Goal: Information Seeking & Learning: Learn about a topic

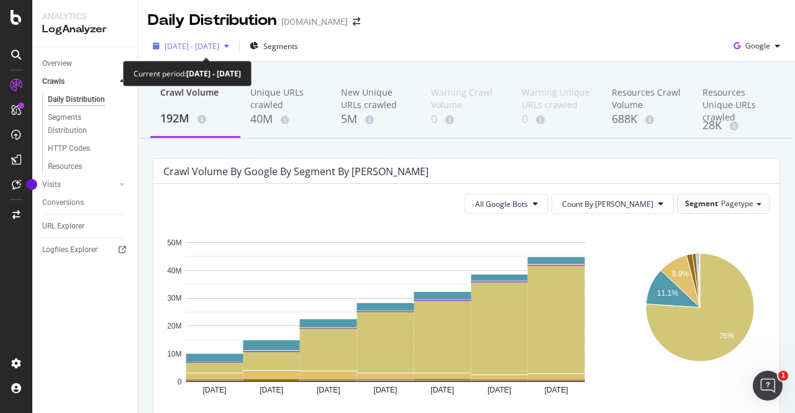
click at [234, 54] on div "[DATE] - [DATE]" at bounding box center [191, 46] width 86 height 19
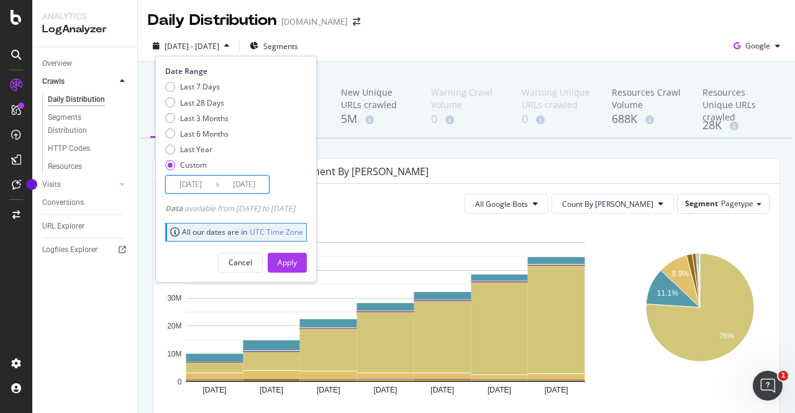
click at [202, 187] on input "[DATE]" at bounding box center [191, 184] width 50 height 17
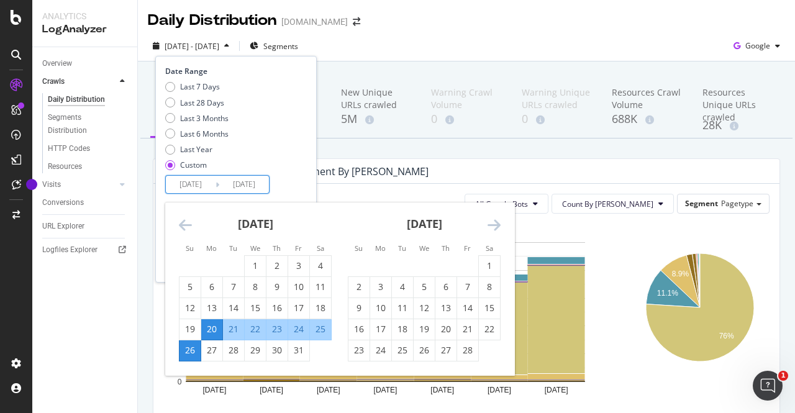
click at [489, 225] on icon "Move forward to switch to the next month." at bounding box center [493, 224] width 13 height 15
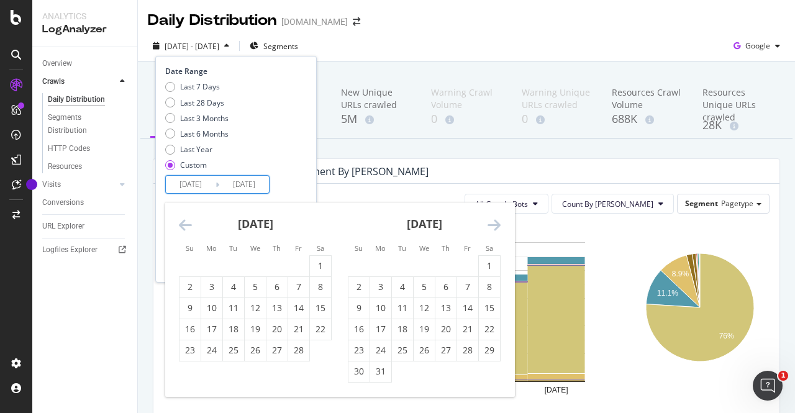
click at [489, 225] on icon "Move forward to switch to the next month." at bounding box center [493, 224] width 13 height 15
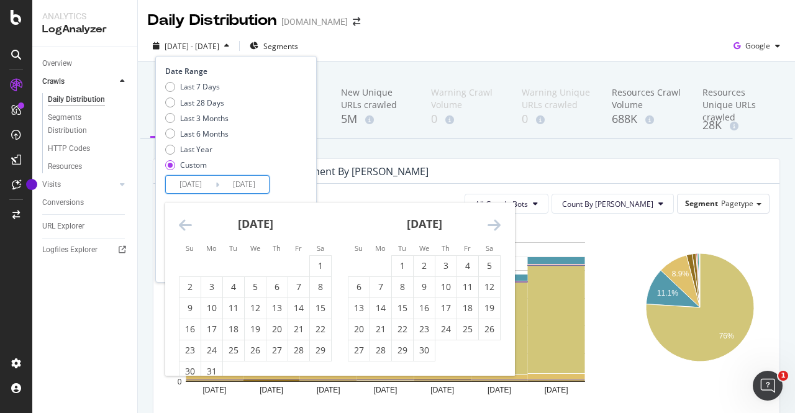
click at [489, 225] on icon "Move forward to switch to the next month." at bounding box center [493, 224] width 13 height 15
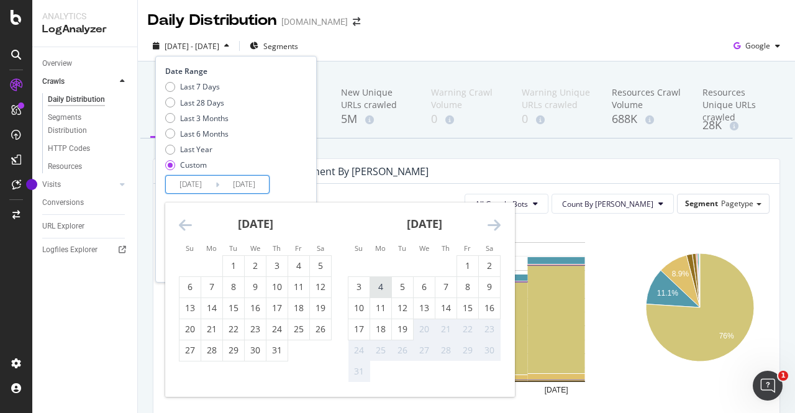
click at [379, 289] on div "4" at bounding box center [380, 287] width 21 height 12
type input "[DATE]"
click at [363, 306] on div "10" at bounding box center [358, 308] width 21 height 12
type input "[DATE]"
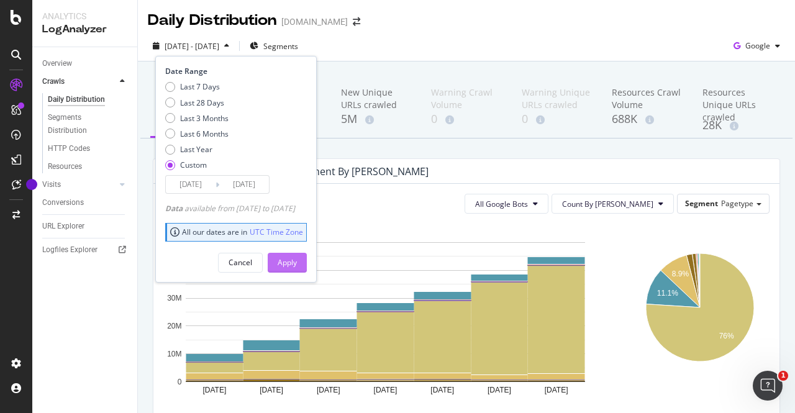
click at [297, 259] on div "Apply" at bounding box center [287, 262] width 19 height 11
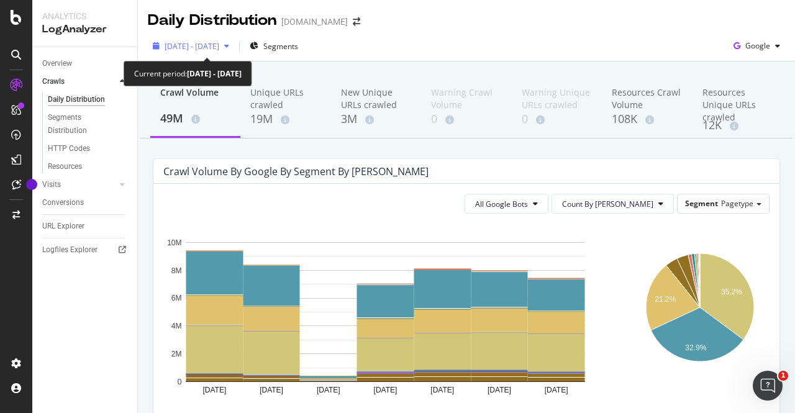
click at [234, 53] on div "[DATE] - [DATE]" at bounding box center [191, 46] width 86 height 19
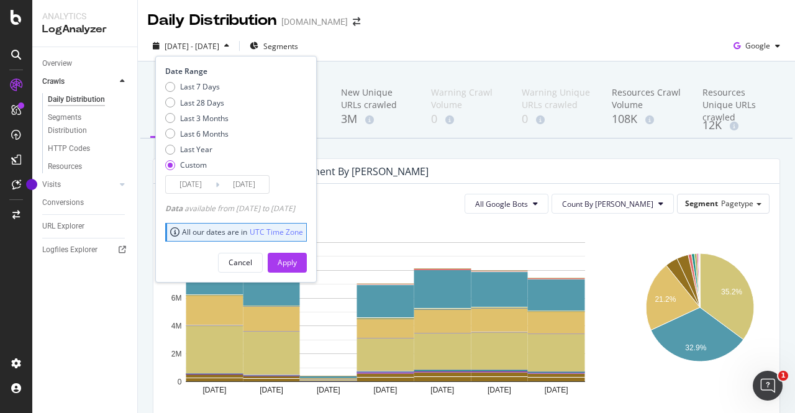
click at [199, 177] on input "[DATE]" at bounding box center [191, 184] width 50 height 17
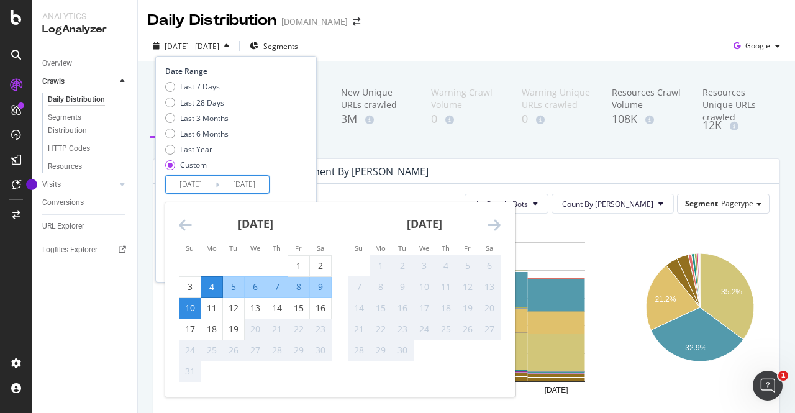
click at [187, 226] on icon "Move backward to switch to the previous month." at bounding box center [185, 224] width 13 height 15
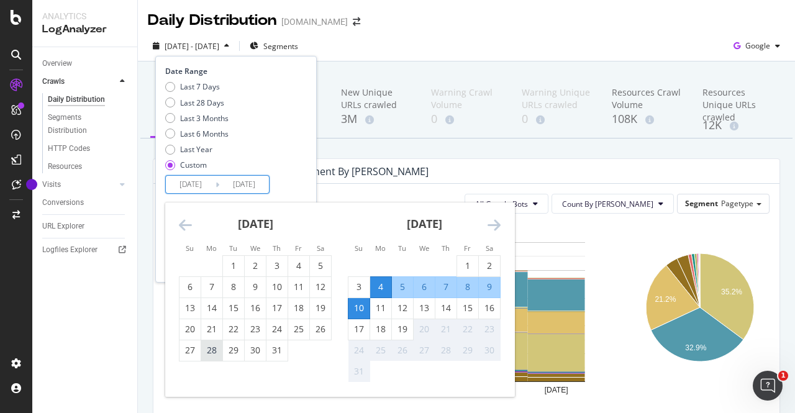
click at [215, 352] on div "28" at bounding box center [211, 350] width 21 height 12
type input "[DATE]"
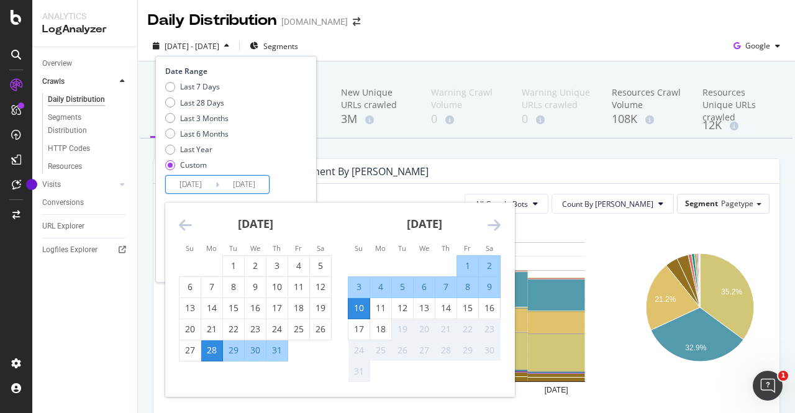
click at [356, 289] on div "3" at bounding box center [358, 287] width 21 height 12
type input "[DATE]"
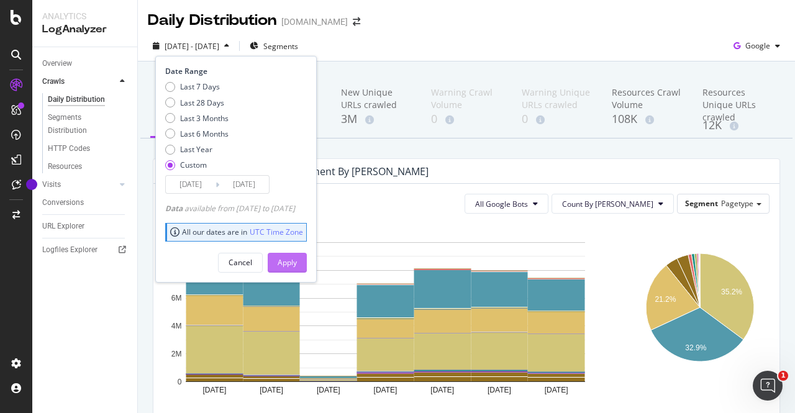
click at [307, 254] on button "Apply" at bounding box center [287, 263] width 39 height 20
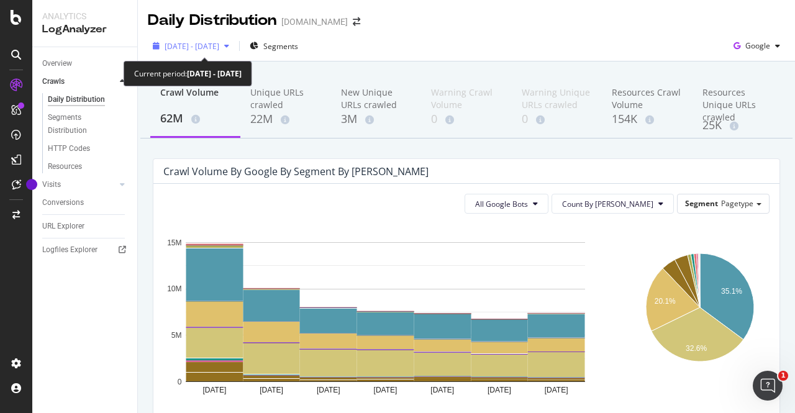
click at [219, 49] on span "[DATE] - [DATE]" at bounding box center [192, 46] width 55 height 11
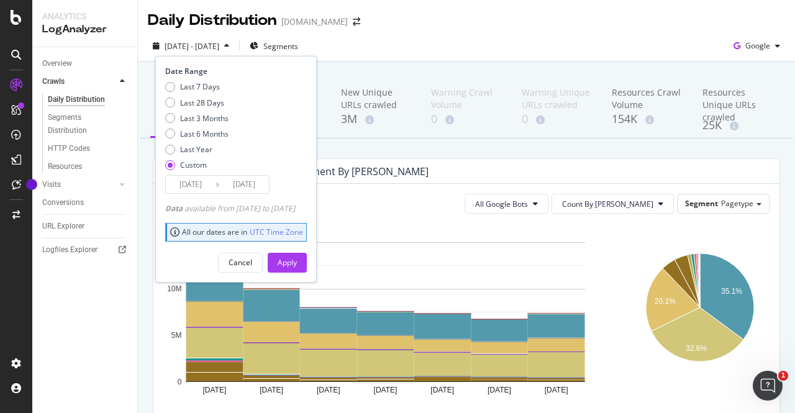
click at [196, 188] on input "[DATE]" at bounding box center [191, 184] width 50 height 17
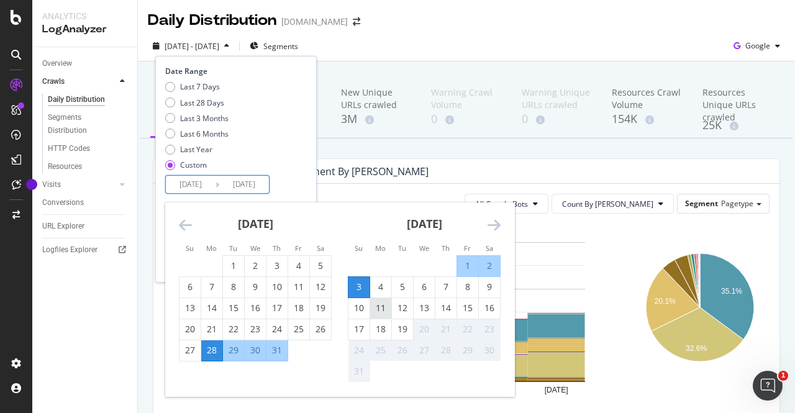
click at [374, 304] on div "11" at bounding box center [380, 308] width 21 height 12
type input "[DATE]"
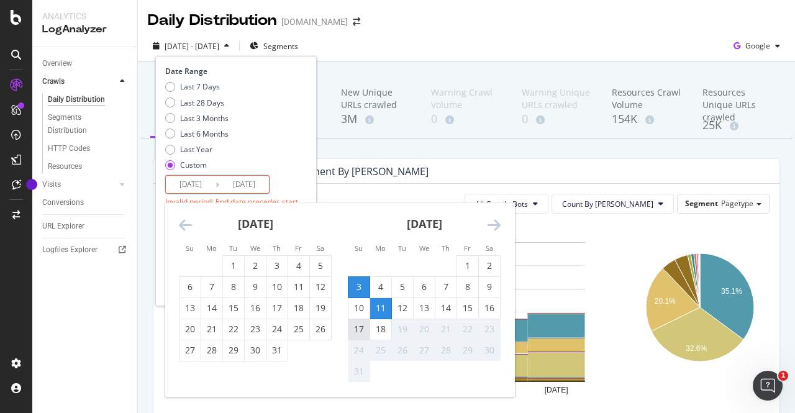
click at [367, 319] on div "17" at bounding box center [358, 329] width 21 height 20
type input "[DATE]"
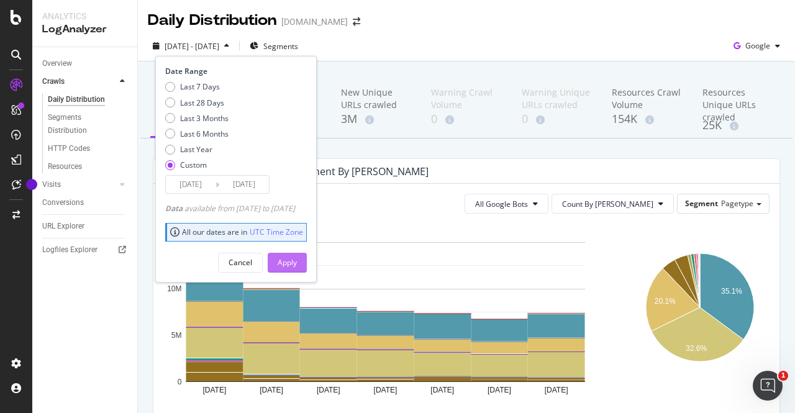
click at [297, 266] on div "Apply" at bounding box center [287, 262] width 19 height 11
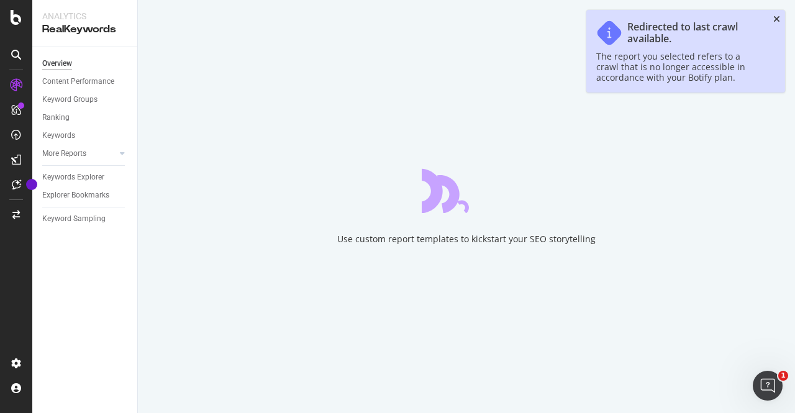
click at [776, 16] on icon "close toast" at bounding box center [776, 19] width 7 height 9
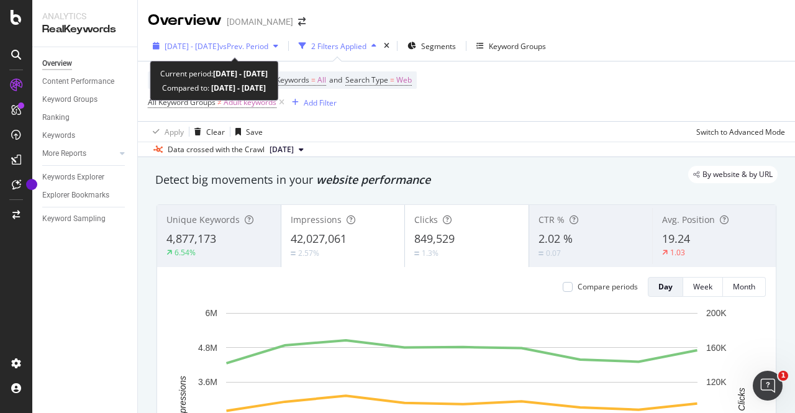
click at [237, 54] on div "[DATE] - [DATE] vs Prev. Period" at bounding box center [215, 46] width 135 height 19
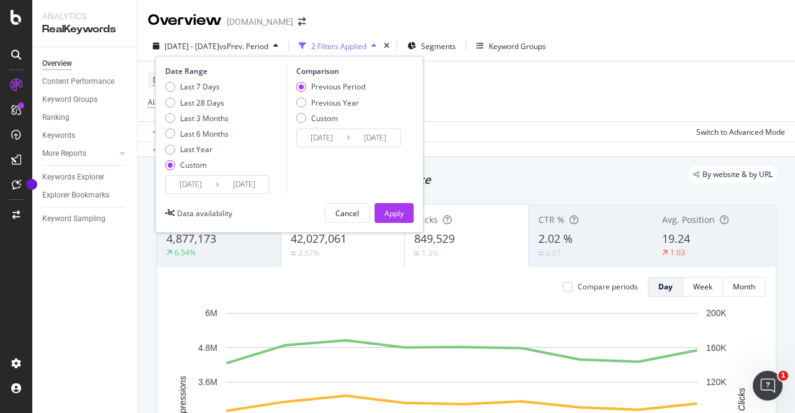
click at [199, 187] on input "[DATE]" at bounding box center [191, 184] width 50 height 17
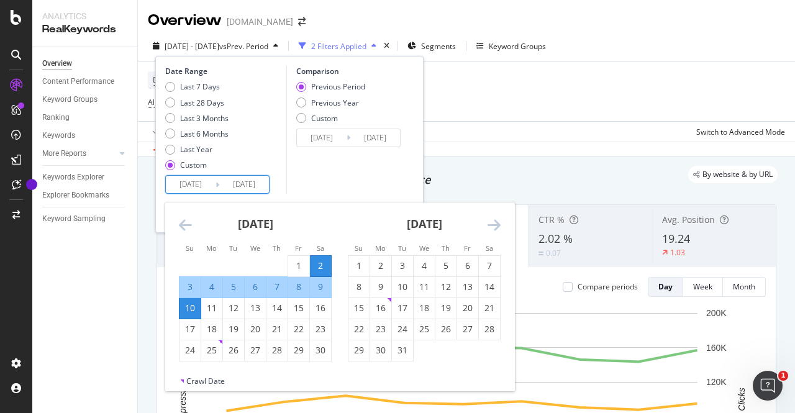
click at [494, 228] on icon "Move forward to switch to the next month." at bounding box center [493, 224] width 13 height 15
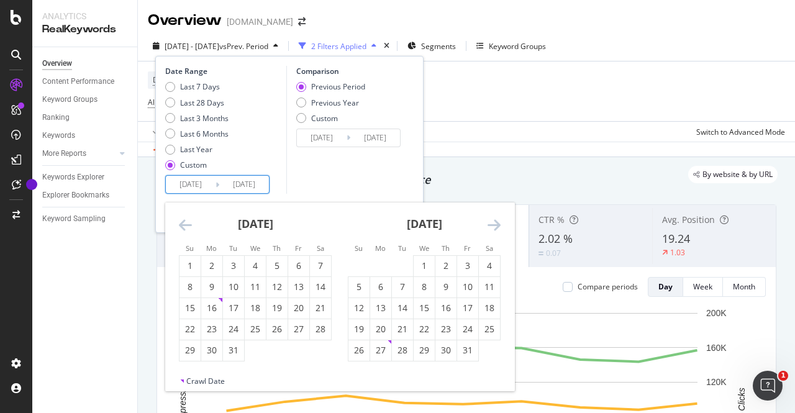
click at [494, 228] on icon "Move forward to switch to the next month." at bounding box center [493, 224] width 13 height 15
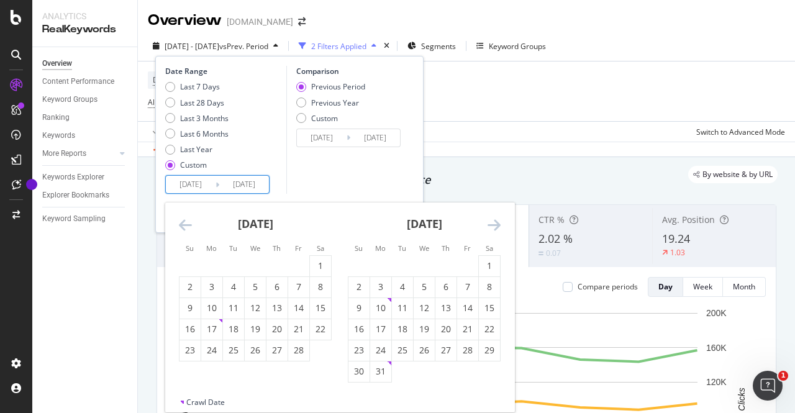
click at [494, 228] on icon "Move forward to switch to the next month." at bounding box center [493, 224] width 13 height 15
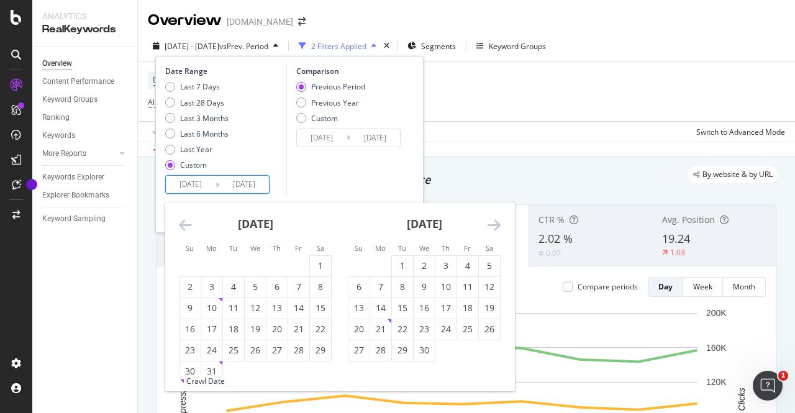
click at [494, 228] on icon "Move forward to switch to the next month." at bounding box center [493, 224] width 13 height 15
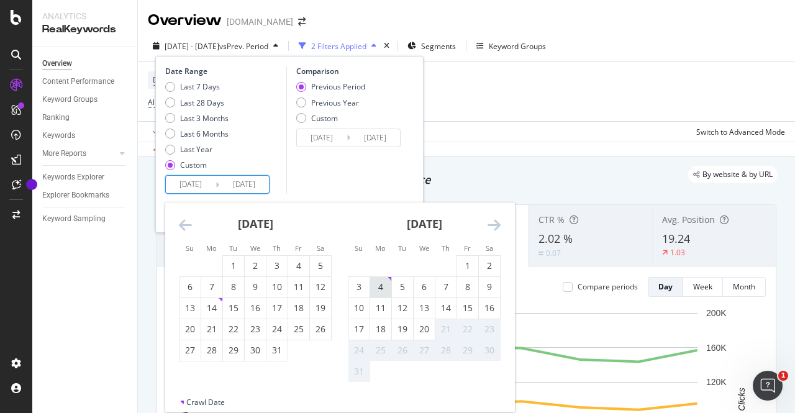
click at [383, 291] on div "4" at bounding box center [380, 287] width 21 height 12
type input "[DATE]"
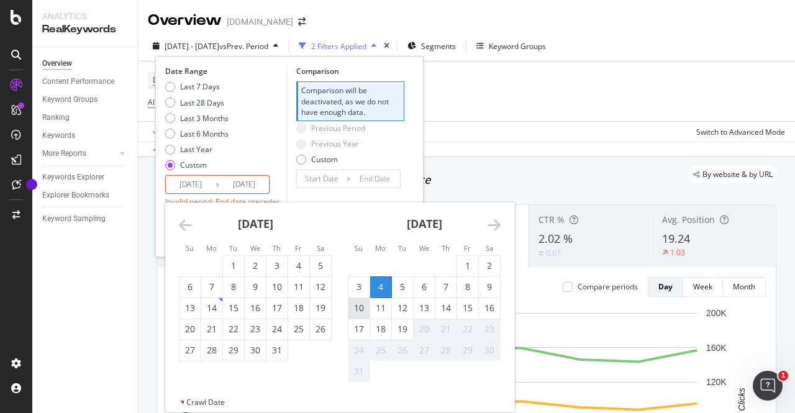
click at [361, 305] on div "10" at bounding box center [358, 308] width 21 height 12
type input "[DATE]"
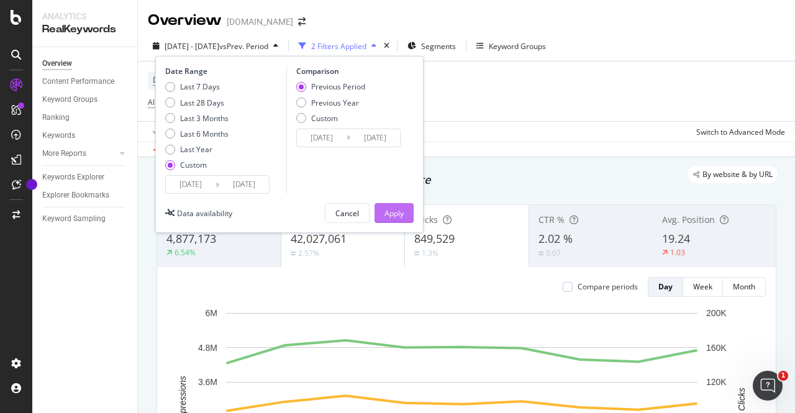
click at [391, 211] on div "Apply" at bounding box center [393, 213] width 19 height 11
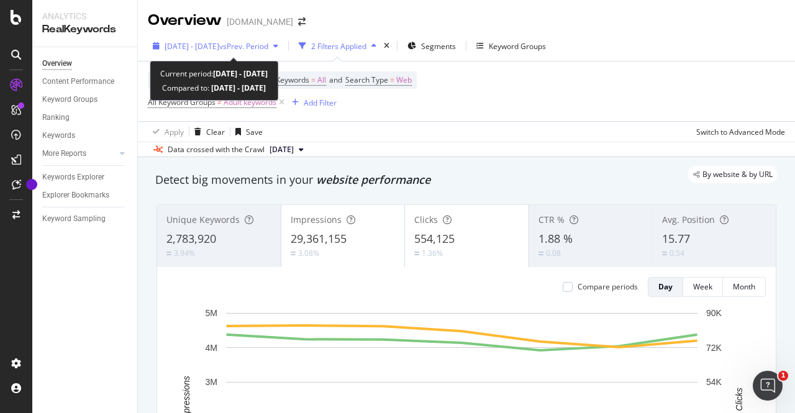
click at [214, 50] on span "[DATE] - [DATE]" at bounding box center [192, 46] width 55 height 11
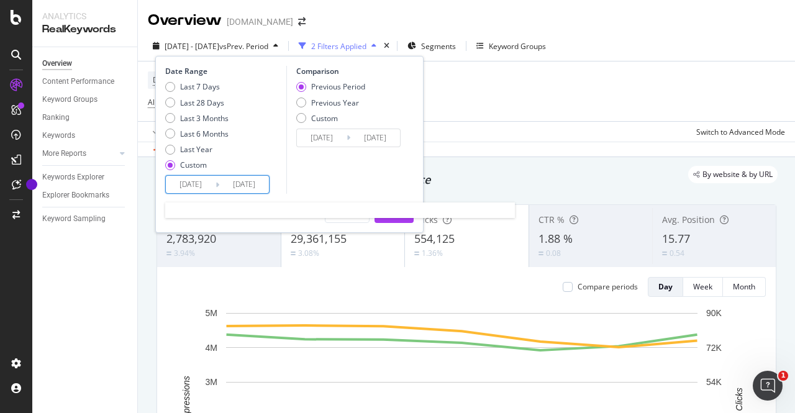
click at [205, 184] on input "[DATE]" at bounding box center [191, 184] width 50 height 17
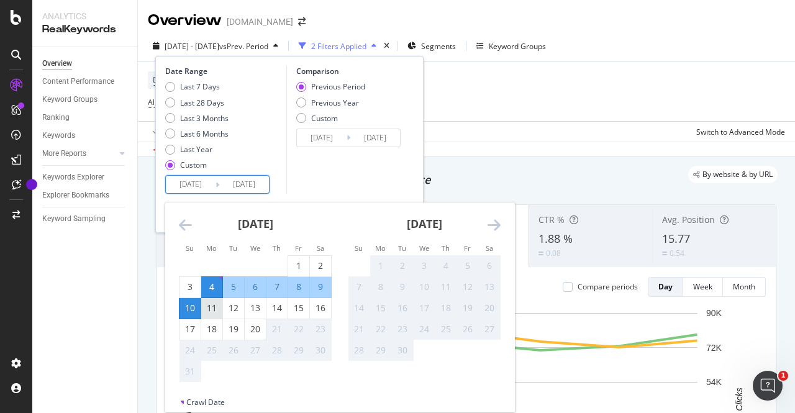
click at [209, 302] on div "11" at bounding box center [211, 308] width 21 height 12
type input "[DATE]"
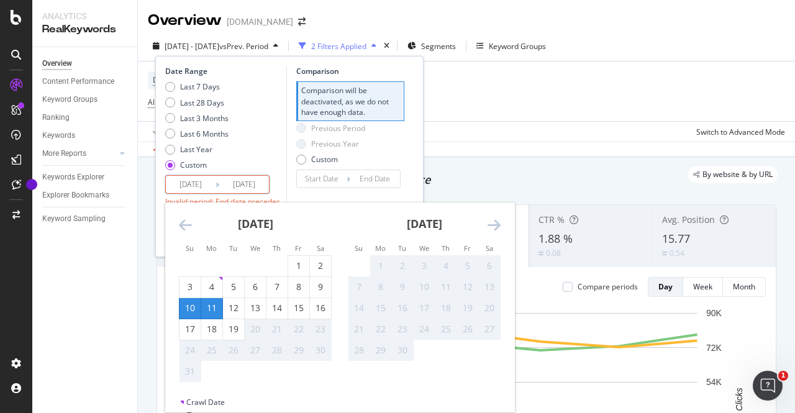
click at [192, 318] on div "10" at bounding box center [189, 308] width 21 height 20
type input "[DATE]"
type input "2025/08/09"
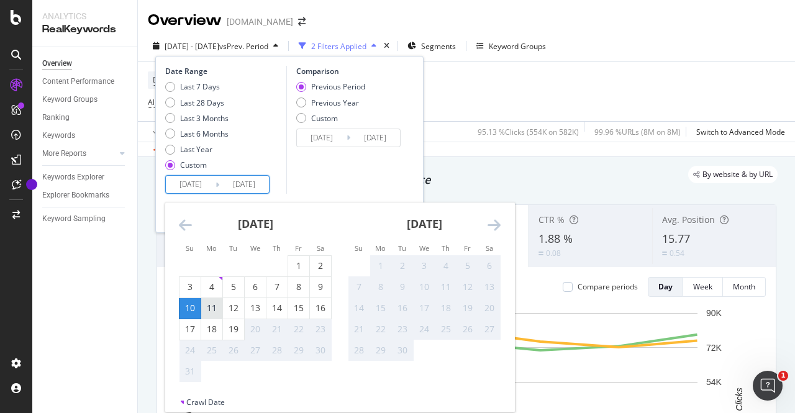
click at [217, 312] on div "11" at bounding box center [211, 308] width 21 height 12
type input "[DATE]"
type input "2025/08/08"
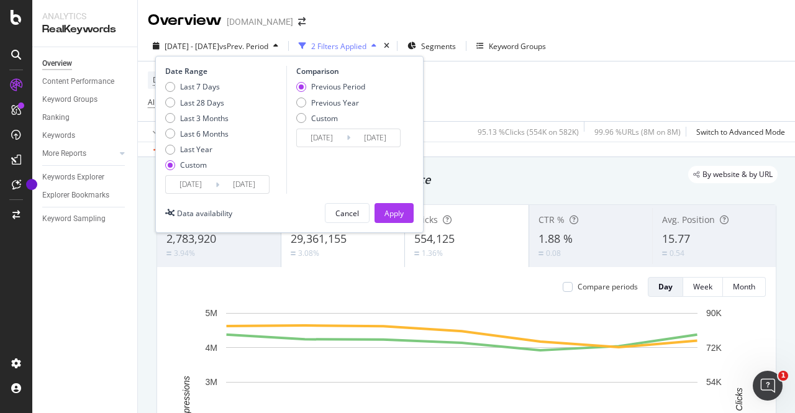
click at [201, 186] on input "[DATE]" at bounding box center [191, 184] width 50 height 17
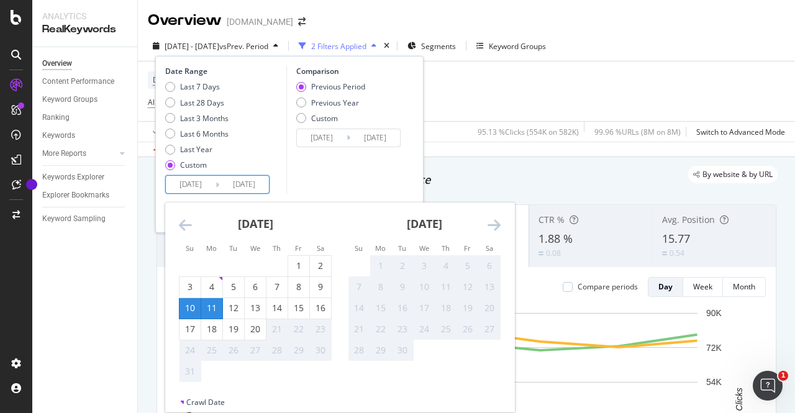
click at [217, 310] on div "11" at bounding box center [211, 308] width 21 height 12
type input "[DATE]"
click at [192, 326] on div "17" at bounding box center [189, 329] width 21 height 12
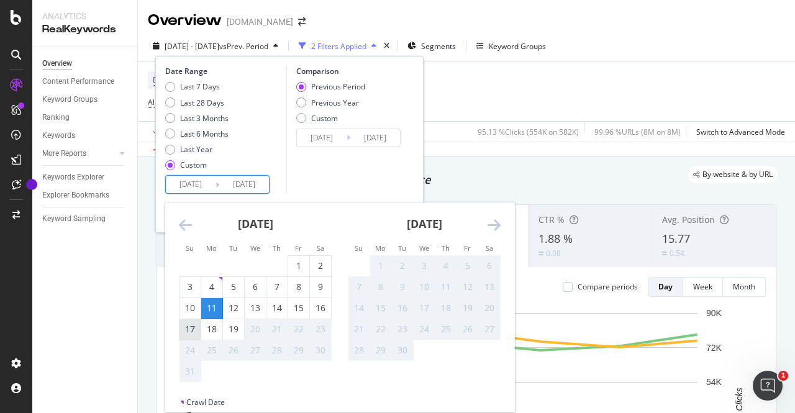
type input "[DATE]"
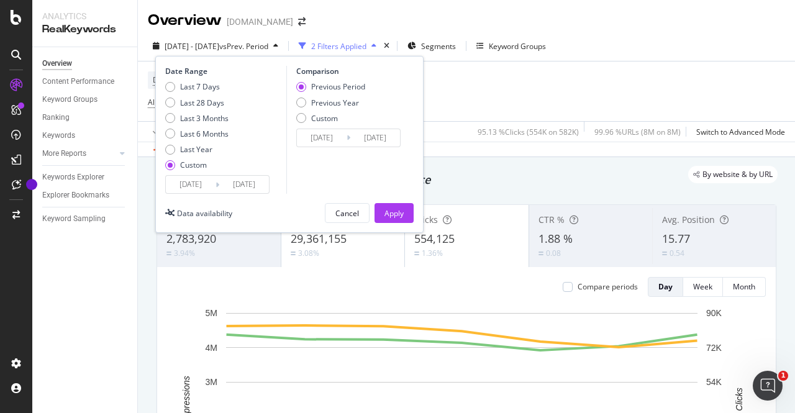
click at [373, 214] on div "Cancel Apply" at bounding box center [369, 213] width 89 height 20
click at [384, 213] on div "Apply" at bounding box center [393, 213] width 19 height 11
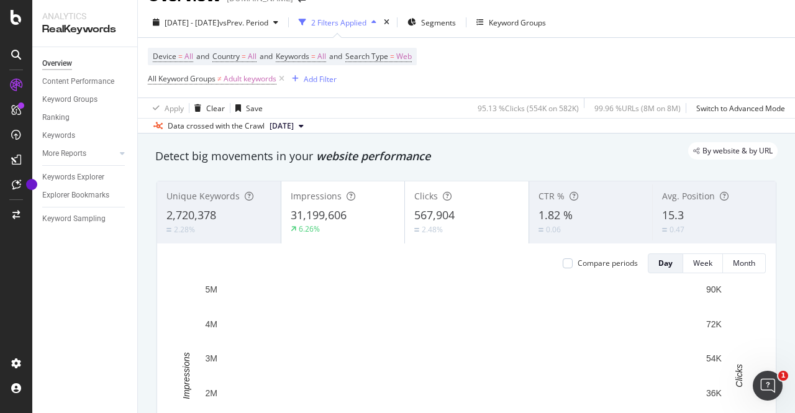
scroll to position [25, 0]
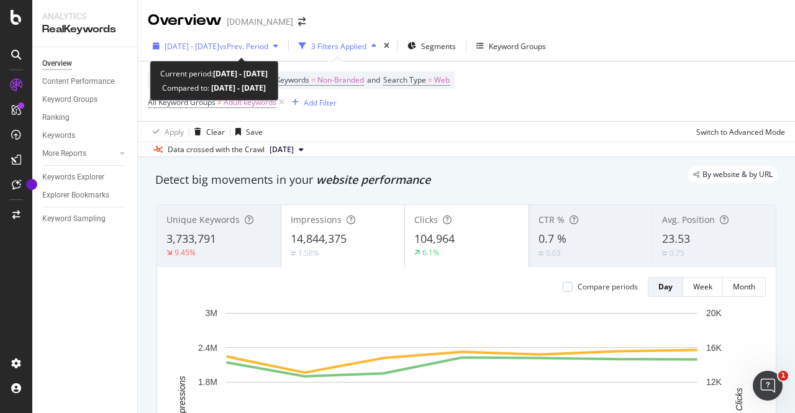
click at [268, 44] on span "vs Prev. Period" at bounding box center [243, 46] width 49 height 11
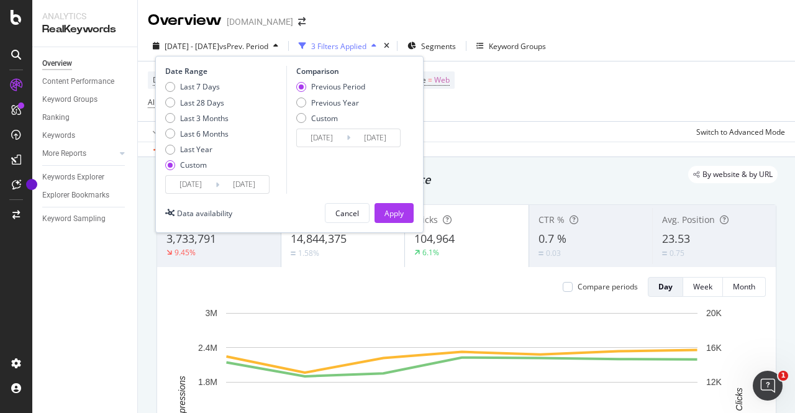
click at [194, 189] on input "2024/12/30" at bounding box center [191, 184] width 50 height 17
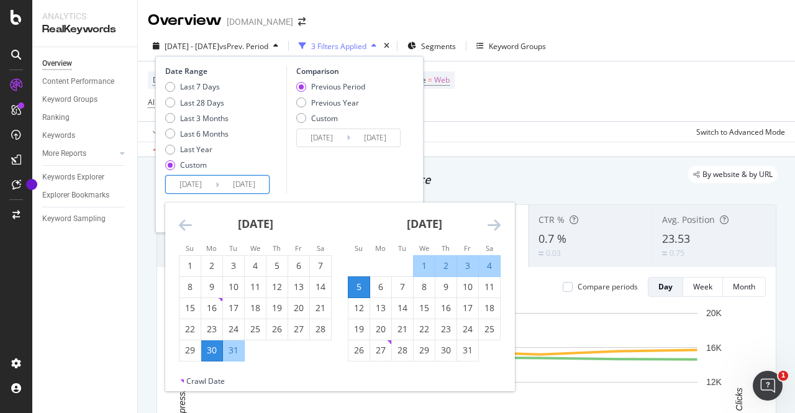
click at [485, 227] on div "[DATE]" at bounding box center [424, 228] width 153 height 53
click at [494, 223] on icon "Move forward to switch to the next month." at bounding box center [493, 224] width 13 height 15
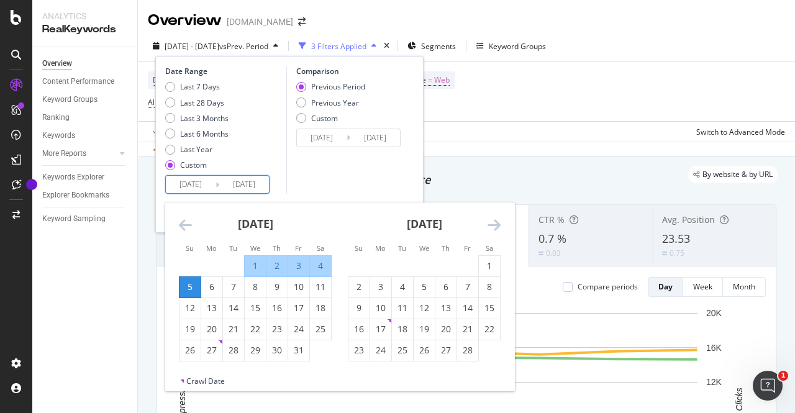
click at [494, 223] on icon "Move forward to switch to the next month." at bounding box center [493, 224] width 13 height 15
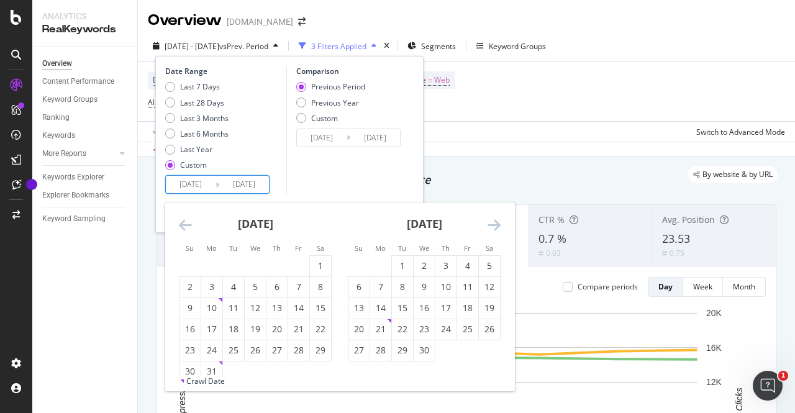
click at [494, 223] on icon "Move forward to switch to the next month." at bounding box center [493, 224] width 13 height 15
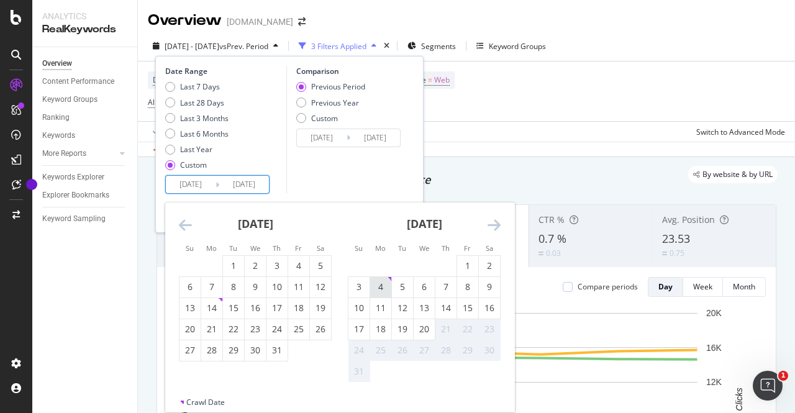
click at [379, 293] on div "4" at bounding box center [380, 287] width 21 height 20
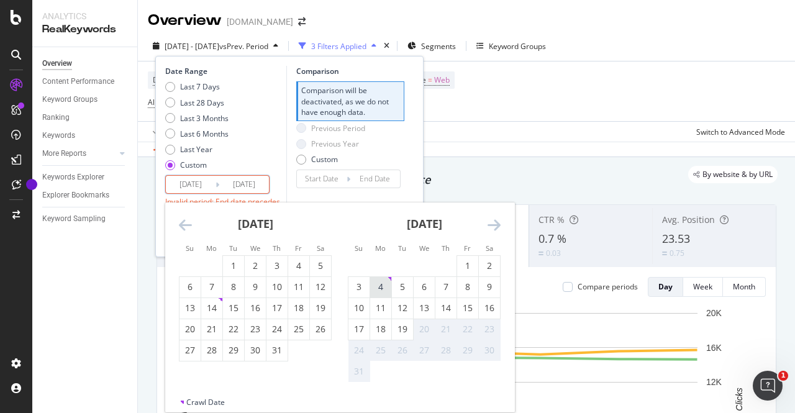
type input "[DATE]"
click at [360, 307] on div "10" at bounding box center [358, 308] width 21 height 12
type input "[DATE]"
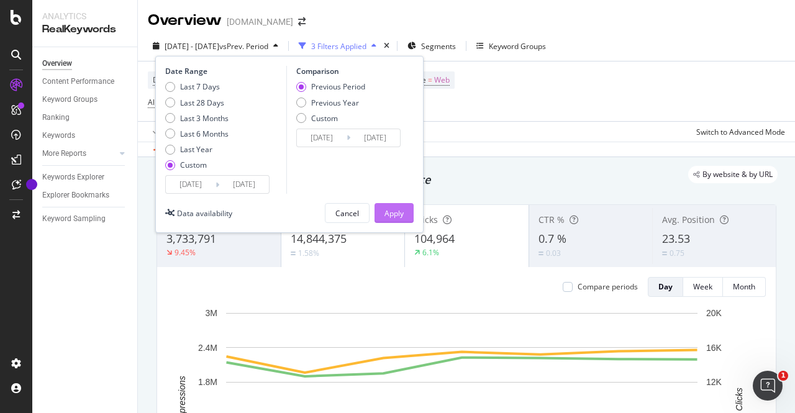
click at [396, 212] on div "Apply" at bounding box center [393, 213] width 19 height 11
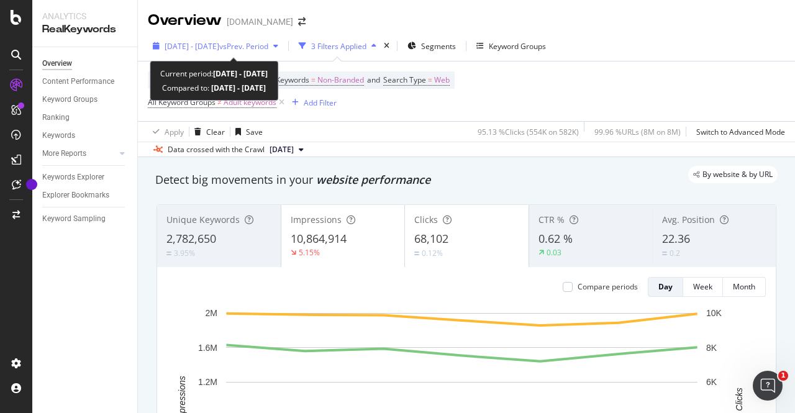
click at [219, 47] on span "[DATE] - [DATE]" at bounding box center [192, 46] width 55 height 11
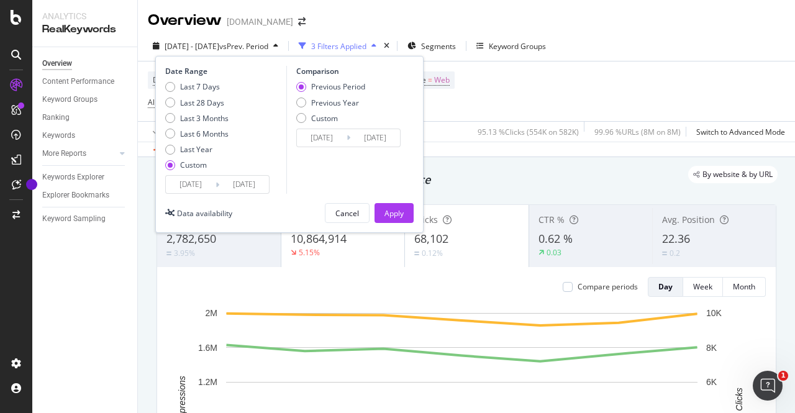
click at [191, 182] on input "[DATE]" at bounding box center [191, 184] width 50 height 17
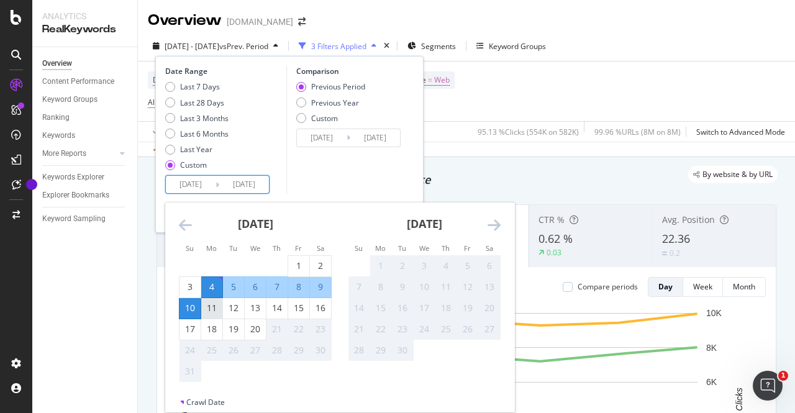
click at [217, 307] on div "11" at bounding box center [211, 308] width 21 height 12
type input "[DATE]"
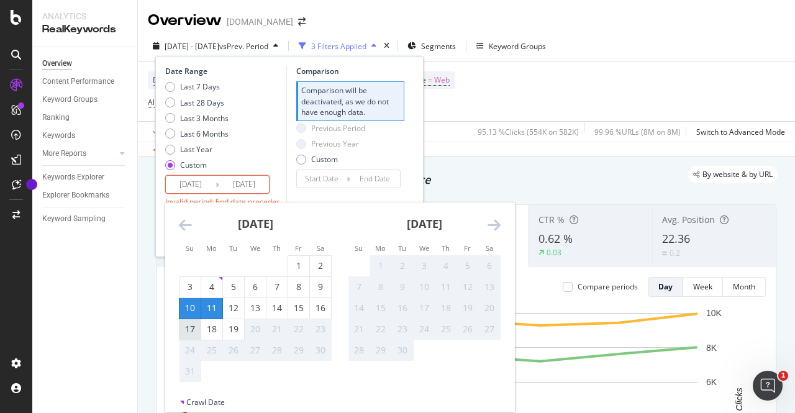
click at [195, 325] on div "17" at bounding box center [189, 329] width 21 height 12
type input "[DATE]"
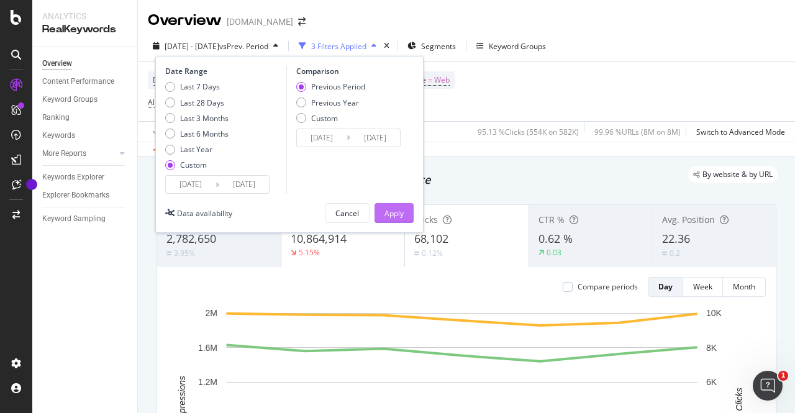
click at [390, 204] on div "Apply" at bounding box center [393, 213] width 19 height 19
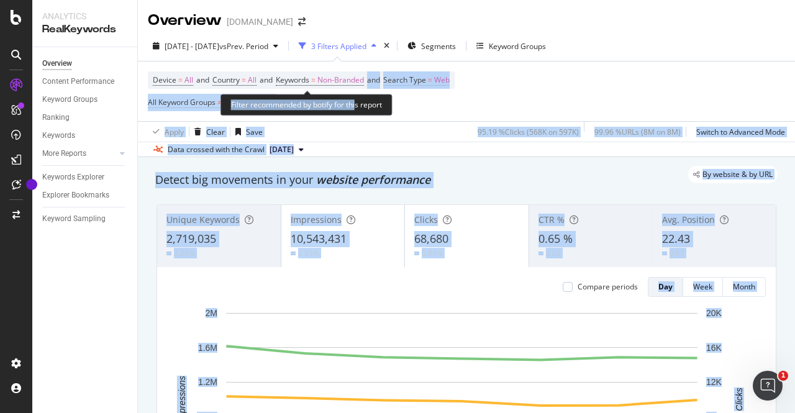
drag, startPoint x: 356, startPoint y: 94, endPoint x: 374, endPoint y: 83, distance: 21.2
click at [374, 83] on div "Analytics RealKeywords Overview Content Performance Keyword Groups Ranking Keyw…" at bounding box center [397, 206] width 795 height 413
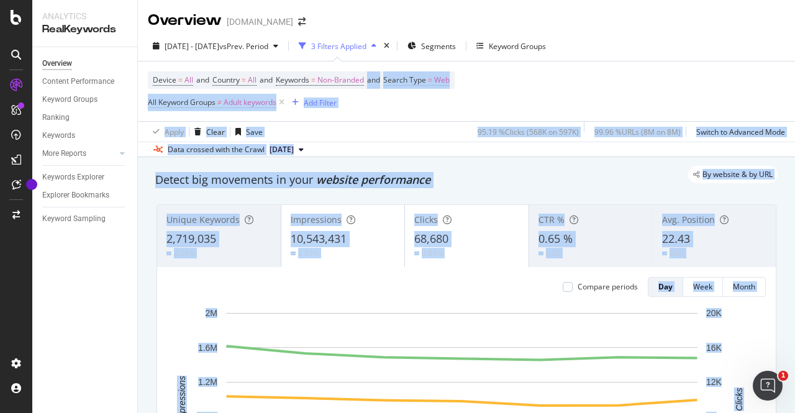
click at [443, 105] on div "Device = All and Country = All and Keywords = Non-Branded and Search Type = Web…" at bounding box center [301, 91] width 307 height 40
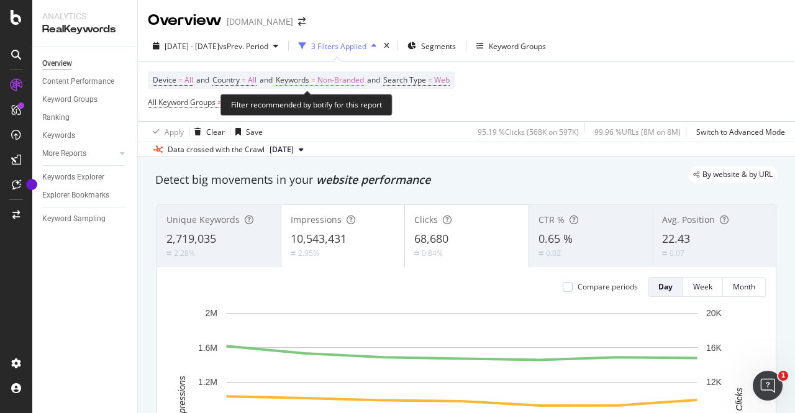
click at [363, 79] on span "Non-Branded" at bounding box center [340, 79] width 47 height 17
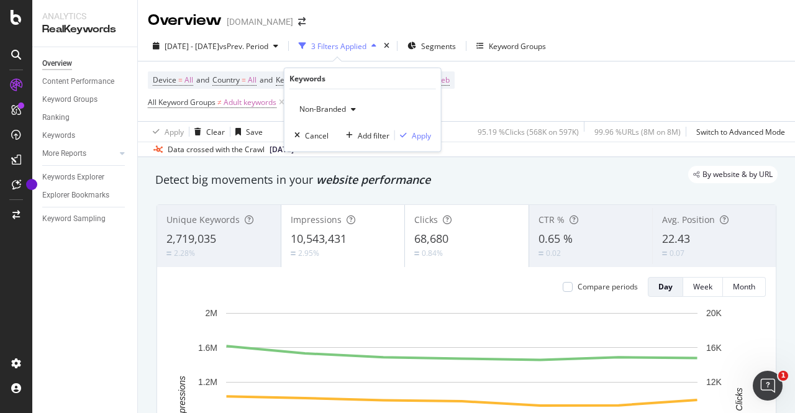
click at [347, 102] on div "Non-Branded" at bounding box center [327, 109] width 66 height 19
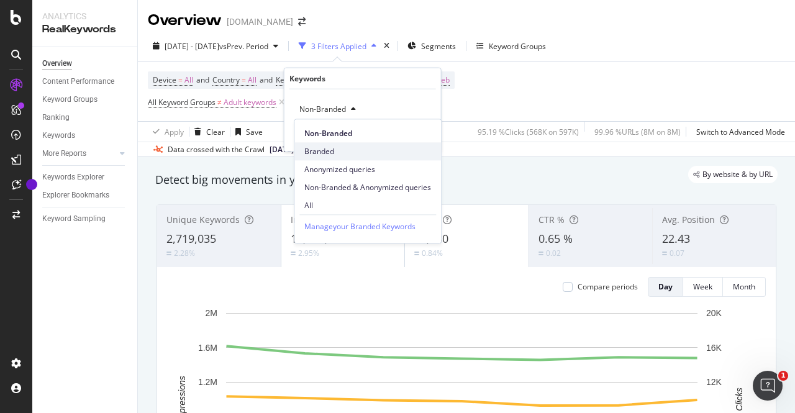
click at [337, 146] on span "Branded" at bounding box center [367, 151] width 127 height 11
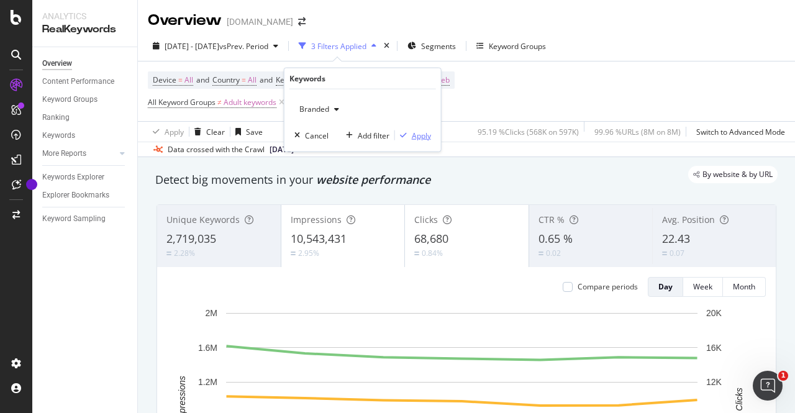
click at [417, 135] on div "Apply" at bounding box center [421, 135] width 19 height 11
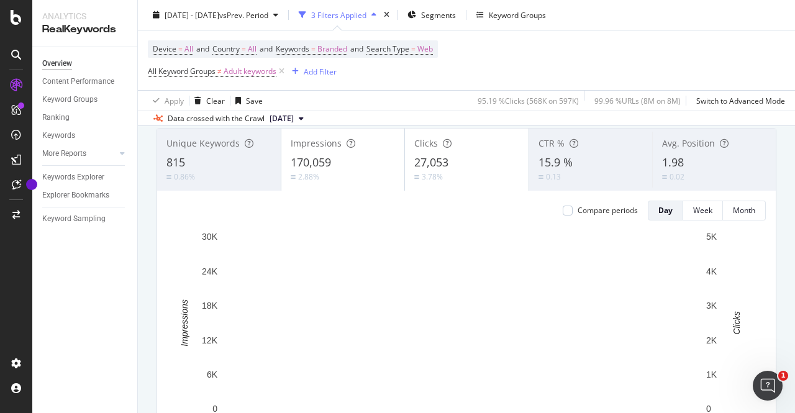
scroll to position [58, 0]
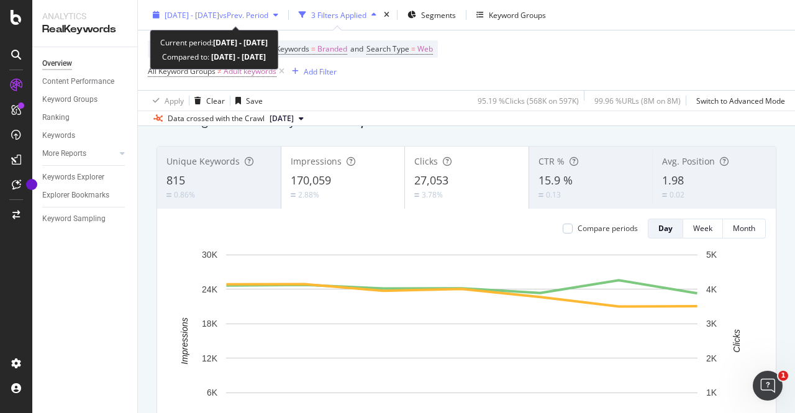
click at [282, 8] on div "2025 Aug. 11th - Aug. 17th vs Prev. Period" at bounding box center [215, 15] width 135 height 19
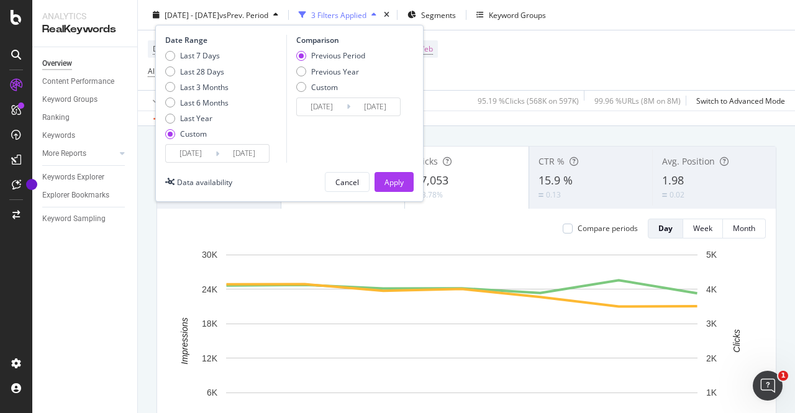
click at [192, 156] on input "[DATE]" at bounding box center [191, 153] width 50 height 17
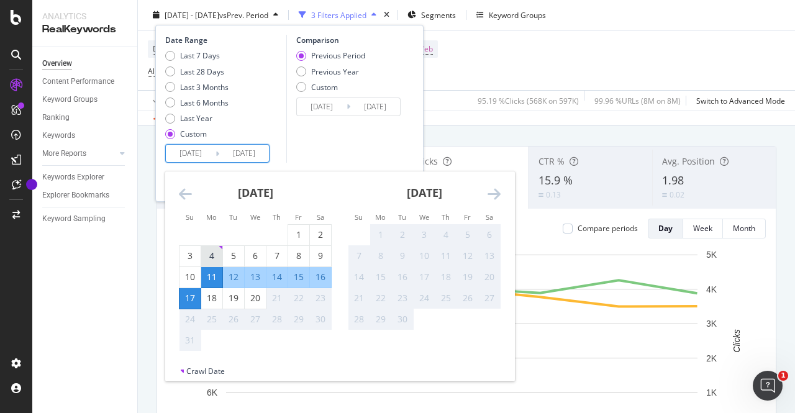
click at [215, 255] on div "4" at bounding box center [211, 256] width 21 height 12
type input "[DATE]"
type input "2025/07/21"
type input "[DATE]"
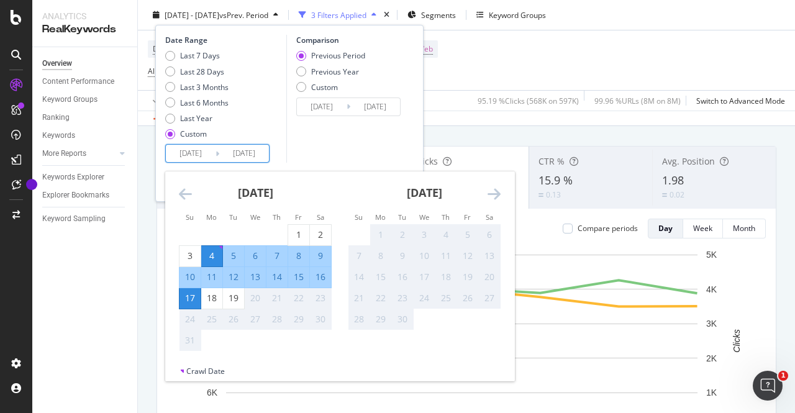
click at [194, 271] on div "10" at bounding box center [189, 277] width 21 height 12
type input "[DATE]"
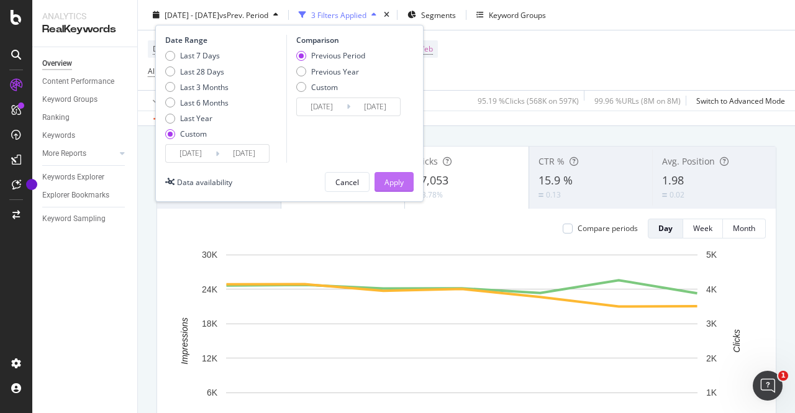
click at [409, 182] on button "Apply" at bounding box center [393, 182] width 39 height 20
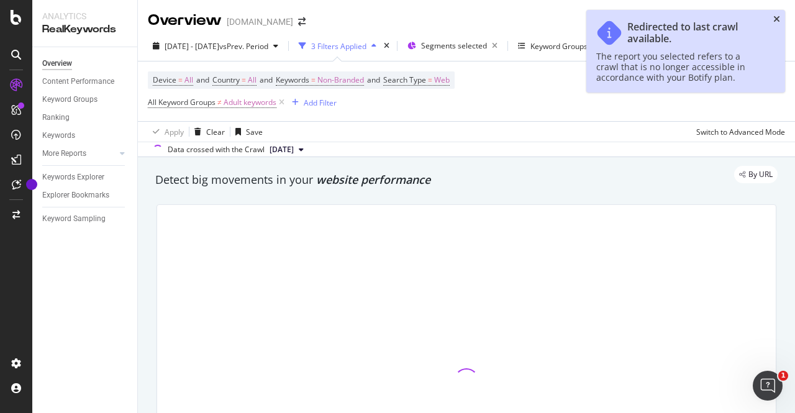
click at [776, 20] on icon "close toast" at bounding box center [776, 19] width 7 height 9
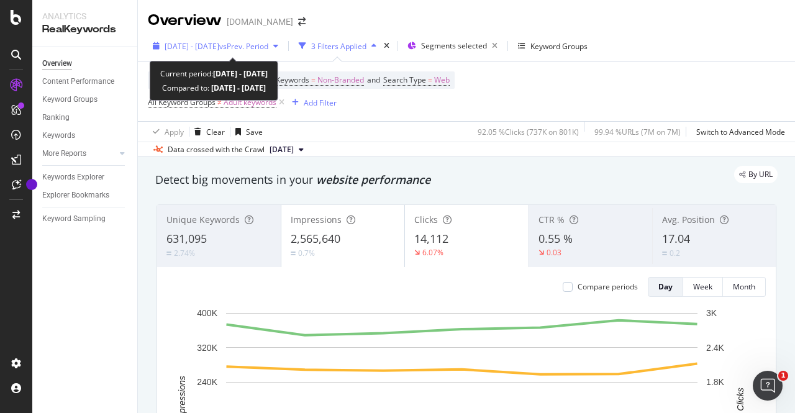
click at [240, 53] on div "2025 Jan. 20th - Jan. 26th vs Prev. Period" at bounding box center [215, 46] width 135 height 19
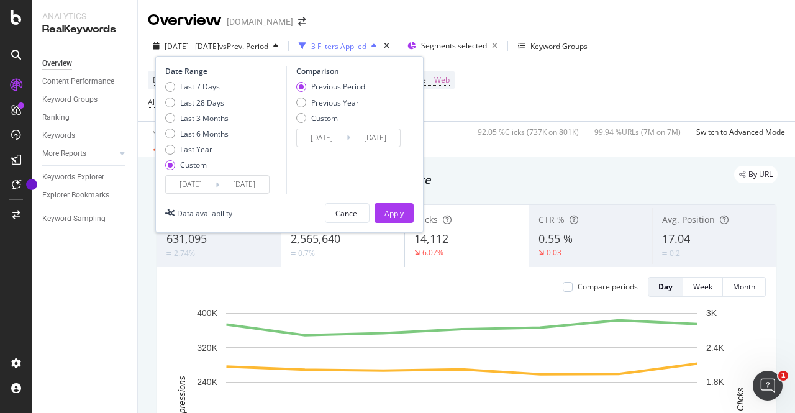
click at [185, 188] on input "2025/01/20" at bounding box center [191, 184] width 50 height 17
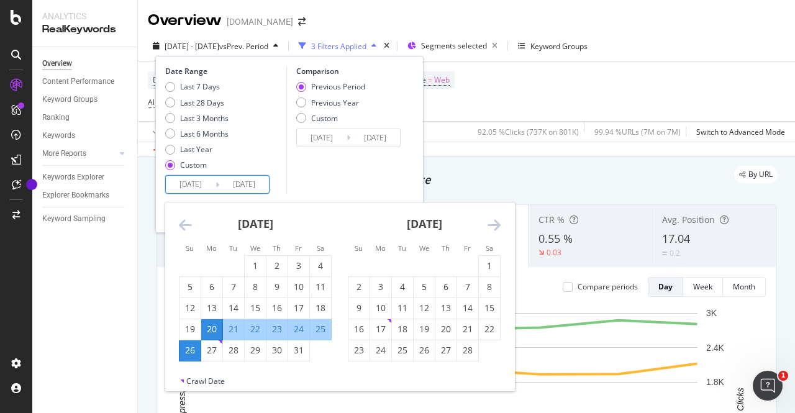
click at [507, 221] on div "February 2025 1 2 3 4 5 6 7 8 9 10 11 12 13 14 15 16 17 18 19 20 21 22 23 24 25…" at bounding box center [424, 281] width 169 height 159
click at [501, 221] on div "February 2025 1 2 3 4 5 6 7 8 9 10 11 12 13 14 15 16 17 18 19 20 21 22 23 24 25…" at bounding box center [424, 281] width 169 height 159
click at [500, 221] on div "February 2025 1 2 3 4 5 6 7 8 9 10 11 12 13 14 15 16 17 18 19 20 21 22 23 24 25…" at bounding box center [424, 281] width 169 height 159
click at [497, 224] on icon "Move forward to switch to the next month." at bounding box center [493, 224] width 13 height 15
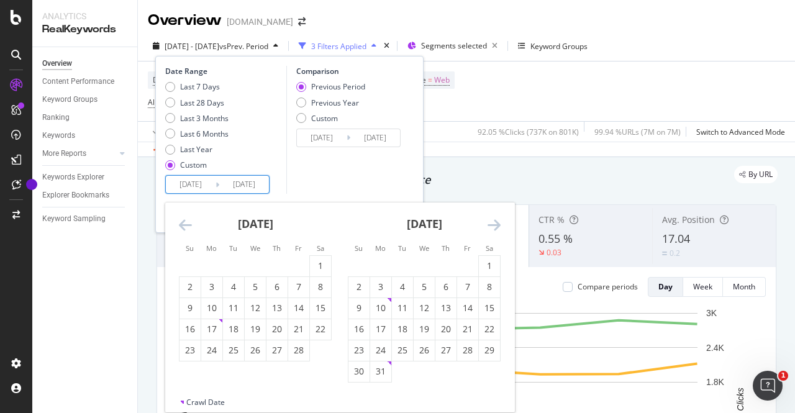
click at [497, 224] on icon "Move forward to switch to the next month." at bounding box center [493, 224] width 13 height 15
click at [502, 224] on div "[DATE] 1 2 3 4 5 6 7 8 9 10 11 12 13 14 15 16 17 18 19 20 21 22 23 24 25 26 27 …" at bounding box center [339, 288] width 349 height 173
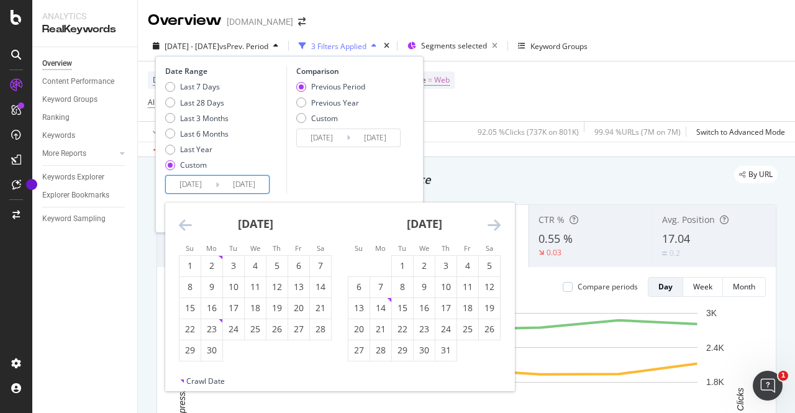
click at [493, 224] on icon "Move forward to switch to the next month." at bounding box center [493, 224] width 13 height 15
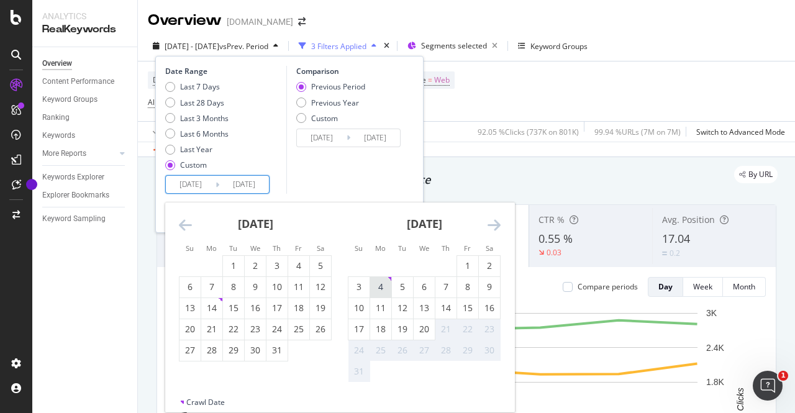
click at [381, 293] on div "4" at bounding box center [380, 287] width 21 height 20
type input "[DATE]"
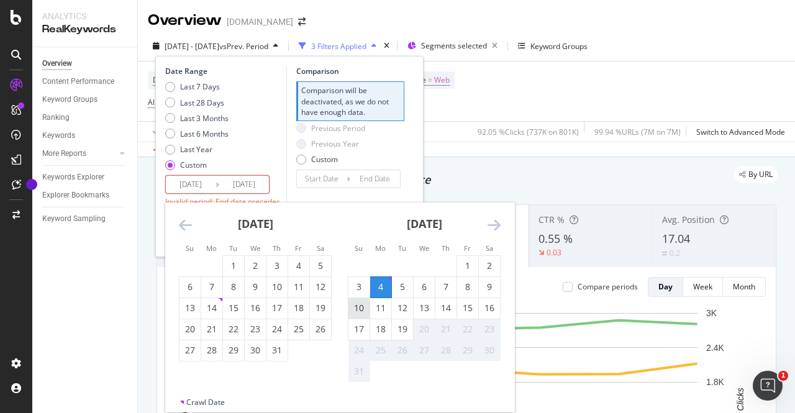
click at [365, 306] on div "10" at bounding box center [358, 308] width 21 height 12
type input "[DATE]"
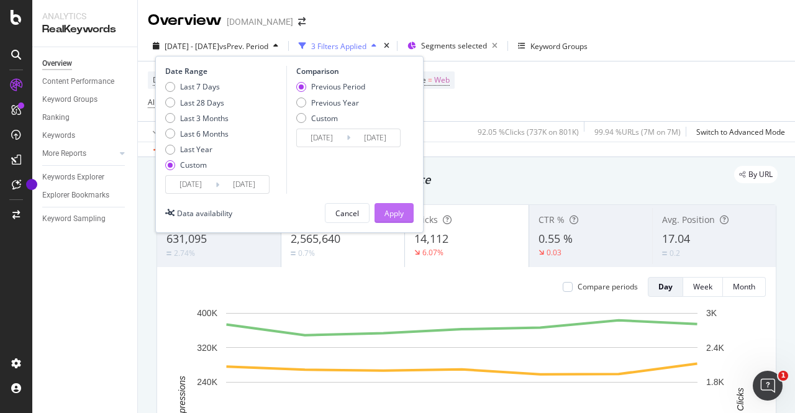
click at [396, 218] on div "Apply" at bounding box center [393, 213] width 19 height 19
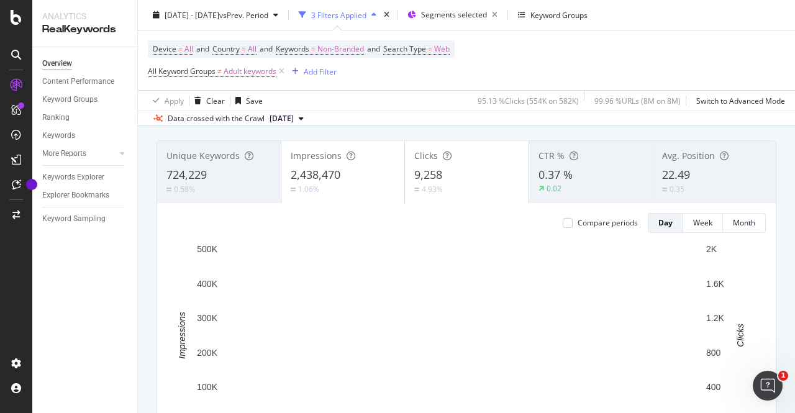
scroll to position [63, 0]
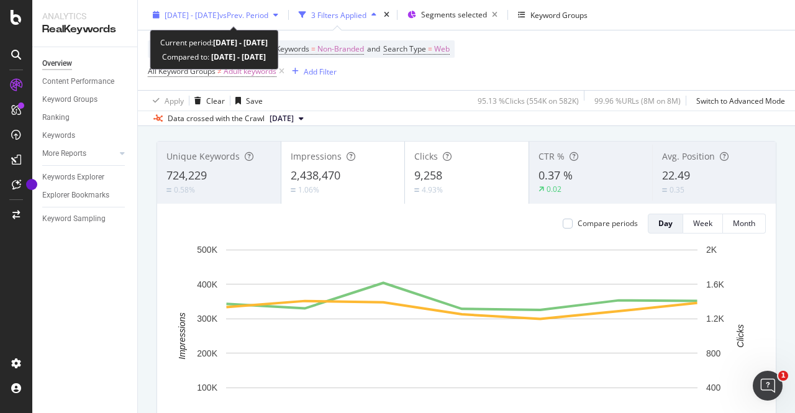
click at [255, 13] on span "vs Prev. Period" at bounding box center [243, 14] width 49 height 11
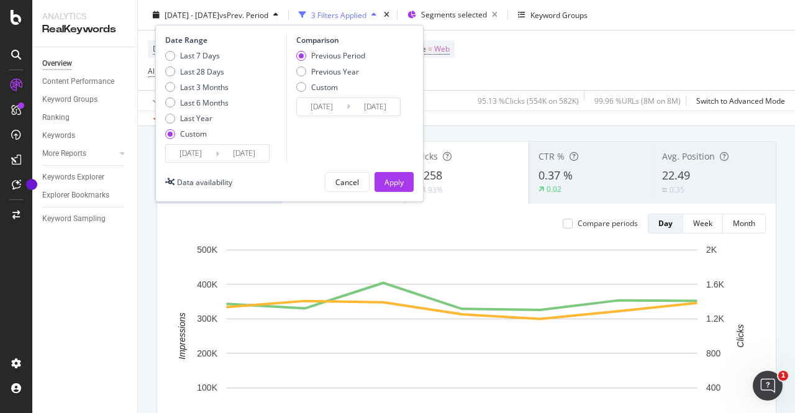
click at [199, 152] on input "[DATE]" at bounding box center [191, 153] width 50 height 17
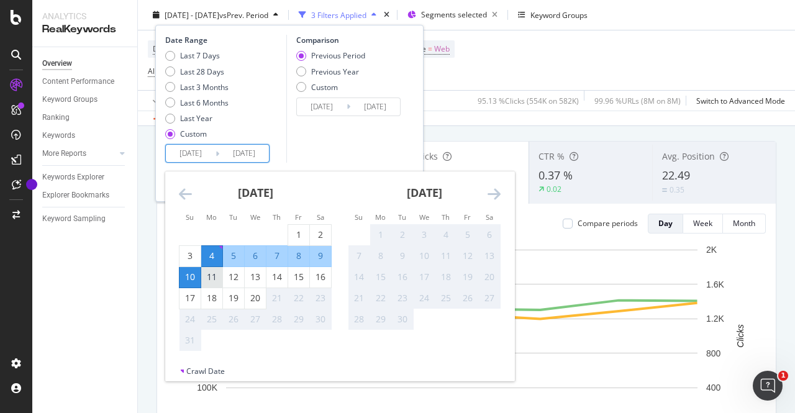
click at [210, 278] on div "11" at bounding box center [211, 277] width 21 height 12
type input "[DATE]"
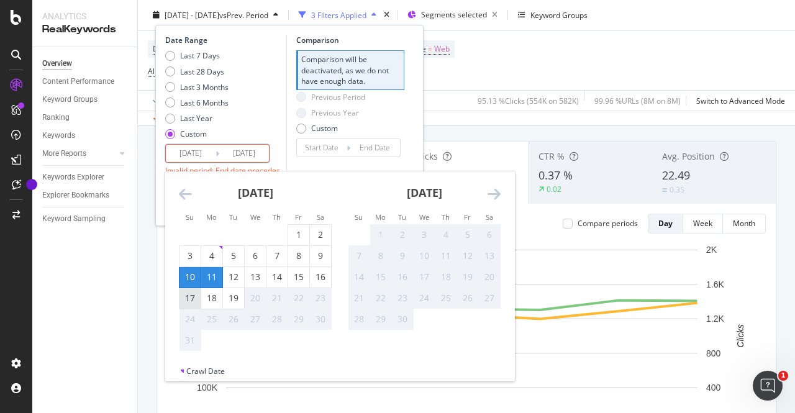
click at [192, 297] on div "17" at bounding box center [189, 298] width 21 height 12
type input "[DATE]"
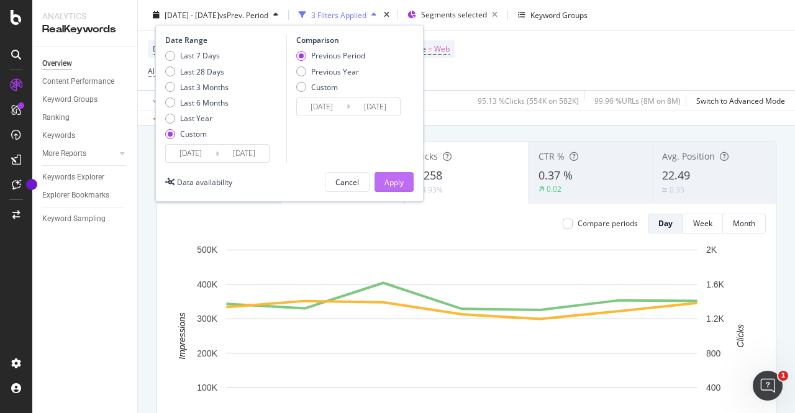
click at [402, 183] on div "Apply" at bounding box center [393, 181] width 19 height 11
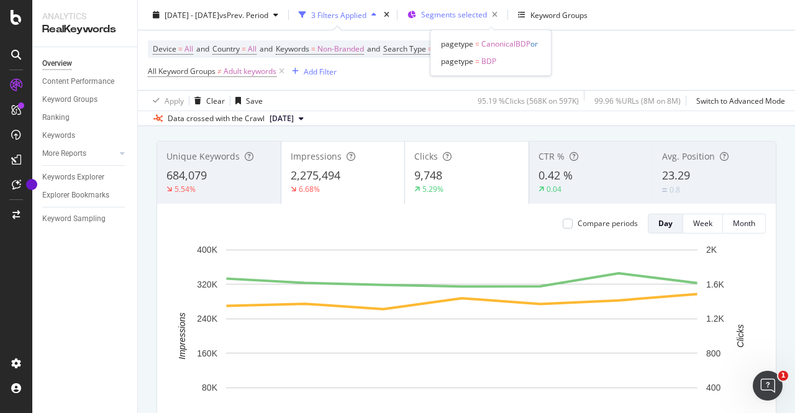
click at [466, 12] on span "Segments selected" at bounding box center [454, 14] width 66 height 11
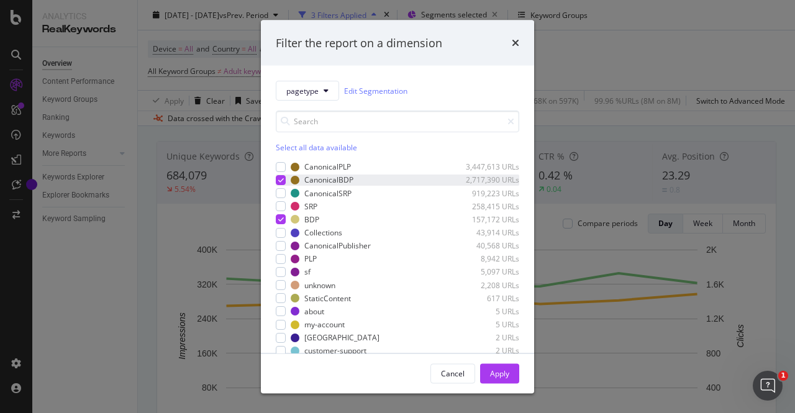
click at [280, 177] on icon "modal" at bounding box center [281, 180] width 6 height 6
click at [279, 218] on icon "modal" at bounding box center [281, 219] width 6 height 6
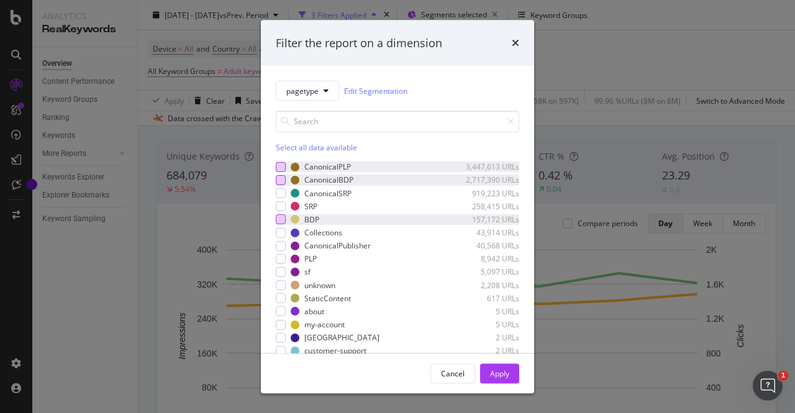
click at [284, 163] on div "modal" at bounding box center [281, 166] width 10 height 10
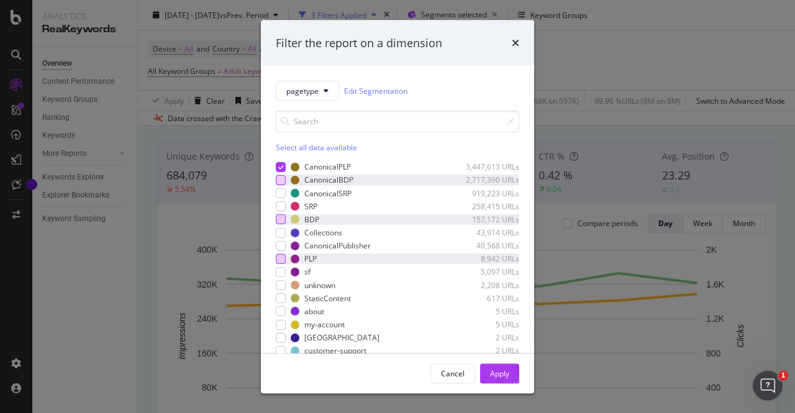
click at [283, 259] on div "modal" at bounding box center [281, 258] width 10 height 10
click at [494, 358] on div "Cancel Apply" at bounding box center [397, 373] width 273 height 40
click at [500, 374] on div "Apply" at bounding box center [499, 373] width 19 height 11
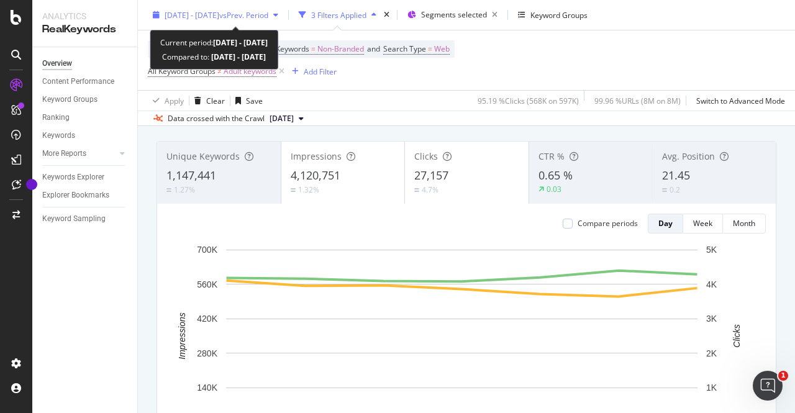
click at [219, 18] on span "[DATE] - [DATE]" at bounding box center [192, 14] width 55 height 11
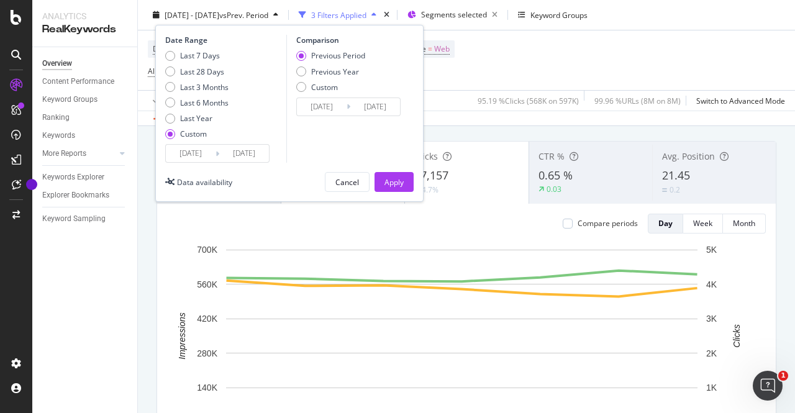
click at [201, 157] on input "[DATE]" at bounding box center [191, 153] width 50 height 17
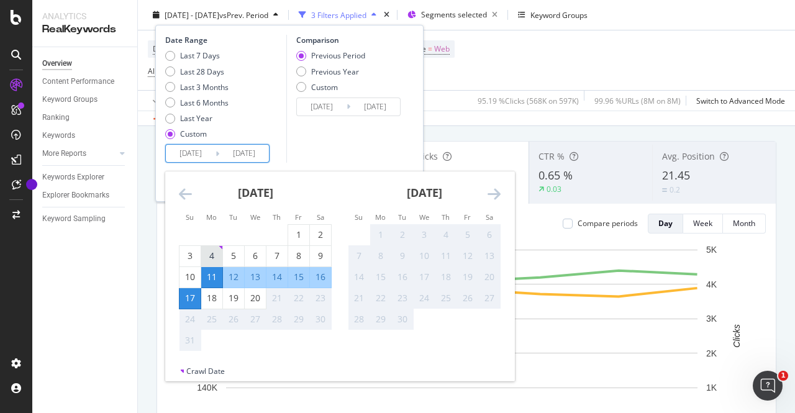
click at [214, 250] on div "4" at bounding box center [211, 256] width 21 height 12
type input "[DATE]"
type input "2025/07/21"
type input "[DATE]"
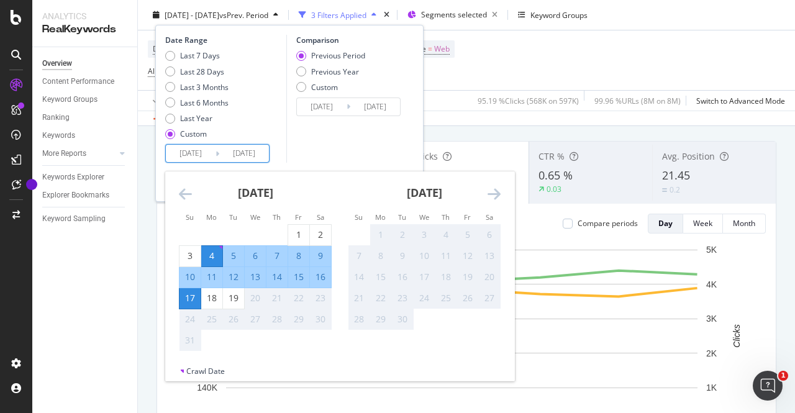
click at [192, 274] on div "10" at bounding box center [189, 277] width 21 height 12
type input "[DATE]"
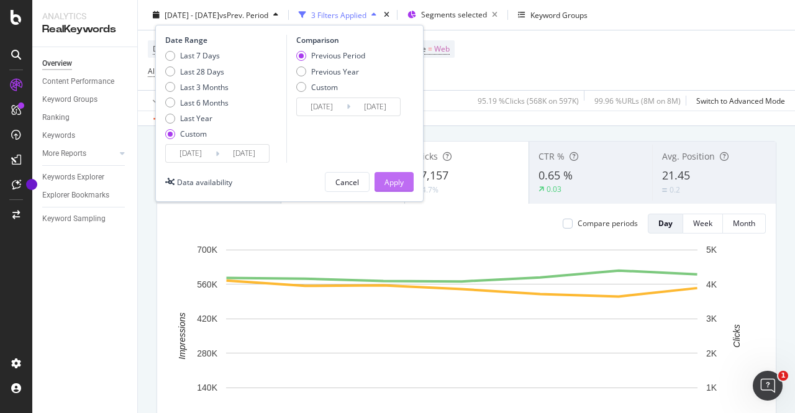
click at [379, 186] on button "Apply" at bounding box center [393, 182] width 39 height 20
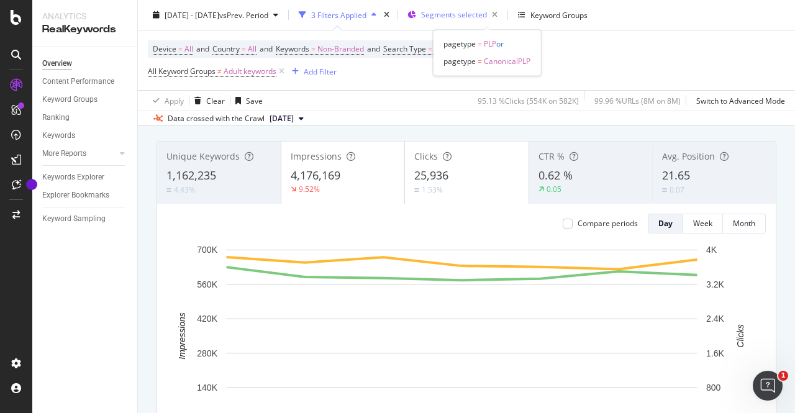
click at [484, 19] on span "Segments selected" at bounding box center [454, 14] width 66 height 11
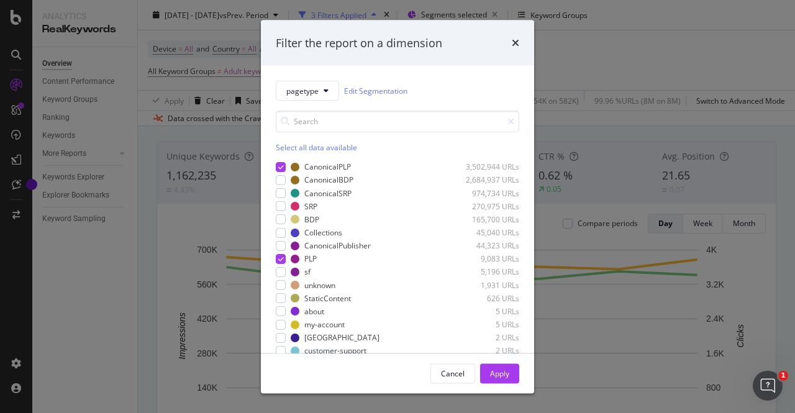
click at [272, 167] on div "pagetype Edit Segmentation Select all data available CanonicalPLP 3,502,944 URL…" at bounding box center [397, 209] width 273 height 287
click at [278, 167] on icon "modal" at bounding box center [281, 166] width 6 height 6
click at [279, 260] on icon "modal" at bounding box center [281, 258] width 6 height 6
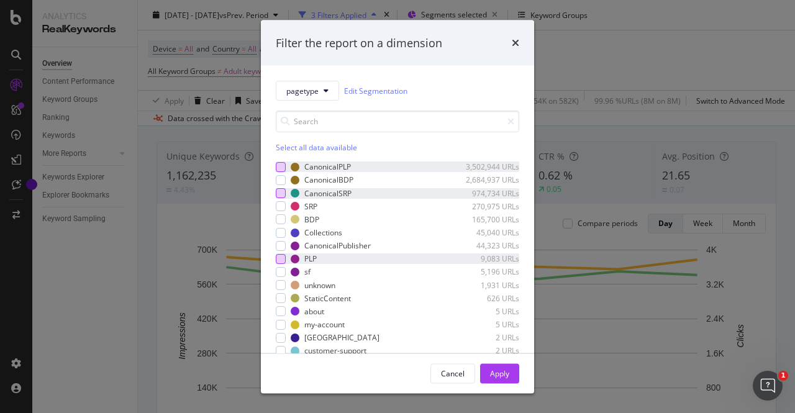
click at [285, 194] on div "modal" at bounding box center [281, 193] width 10 height 10
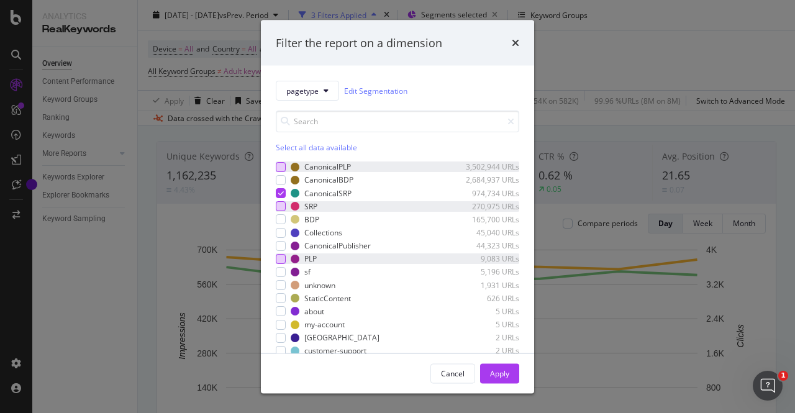
click at [285, 201] on div "modal" at bounding box center [281, 206] width 10 height 10
click at [502, 369] on div "Apply" at bounding box center [499, 373] width 19 height 11
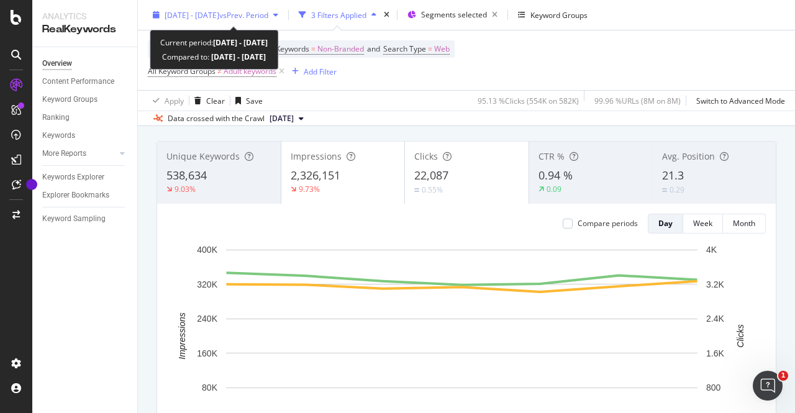
click at [219, 9] on span "[DATE] - [DATE]" at bounding box center [192, 14] width 55 height 11
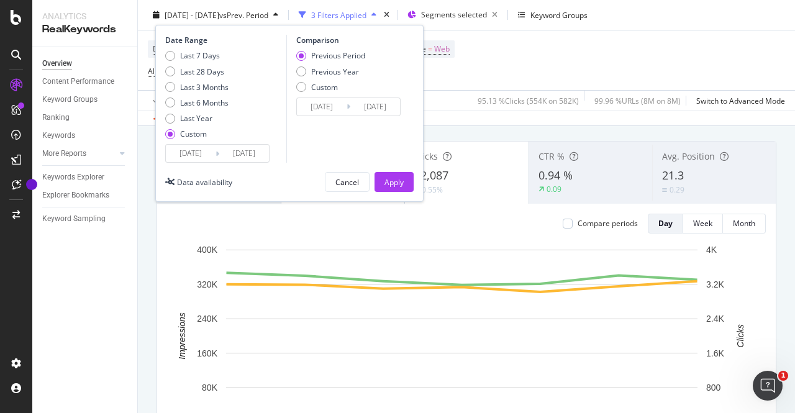
click at [185, 152] on input "[DATE]" at bounding box center [191, 153] width 50 height 17
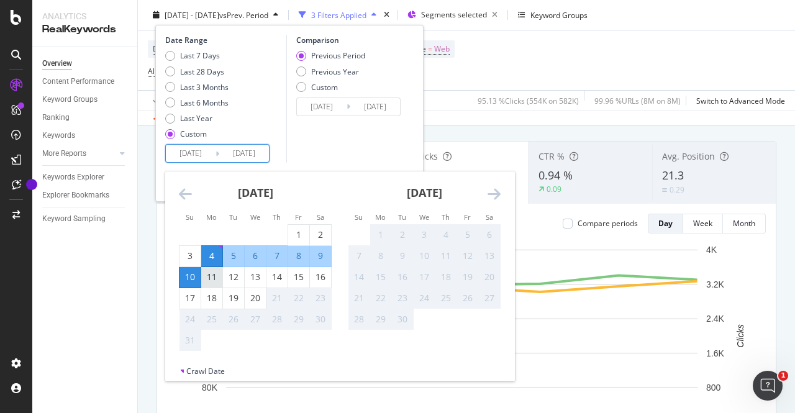
click at [205, 276] on div "11" at bounding box center [211, 277] width 21 height 12
type input "[DATE]"
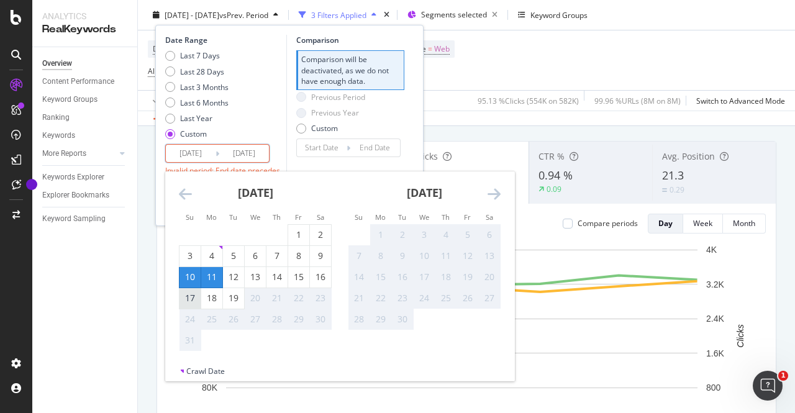
click at [197, 288] on div "17" at bounding box center [189, 298] width 21 height 20
type input "[DATE]"
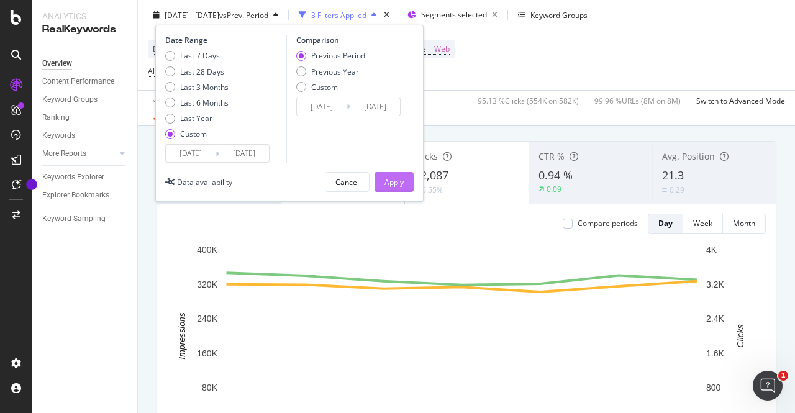
click at [396, 180] on div "Apply" at bounding box center [393, 181] width 19 height 11
